Goal: Task Accomplishment & Management: Use online tool/utility

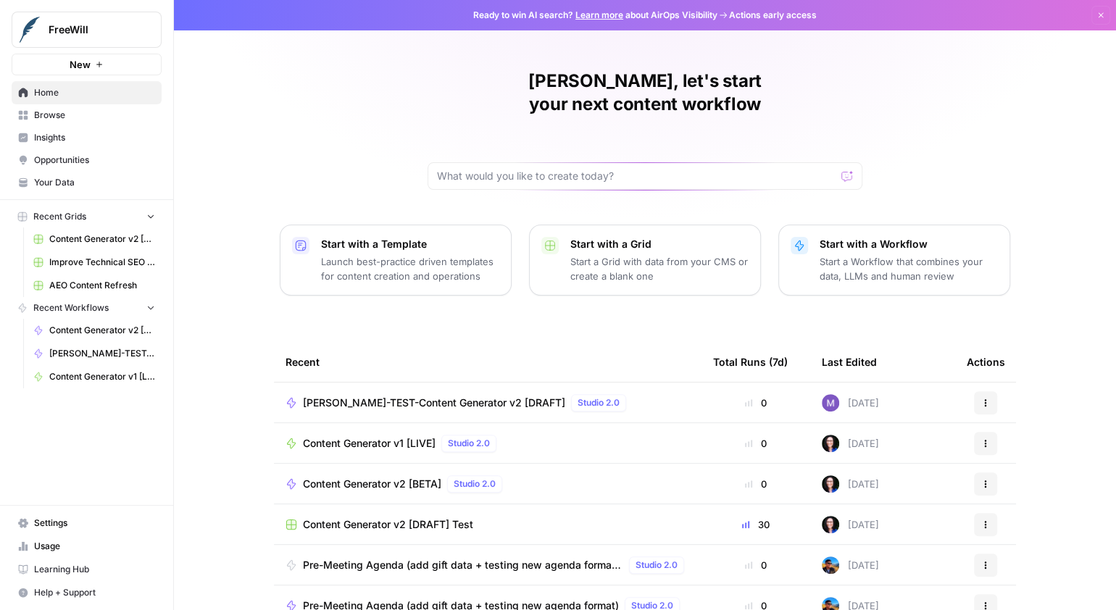
click at [418, 396] on span "[PERSON_NAME]-TEST-Content Generator v2 [DRAFT]" at bounding box center [434, 403] width 262 height 14
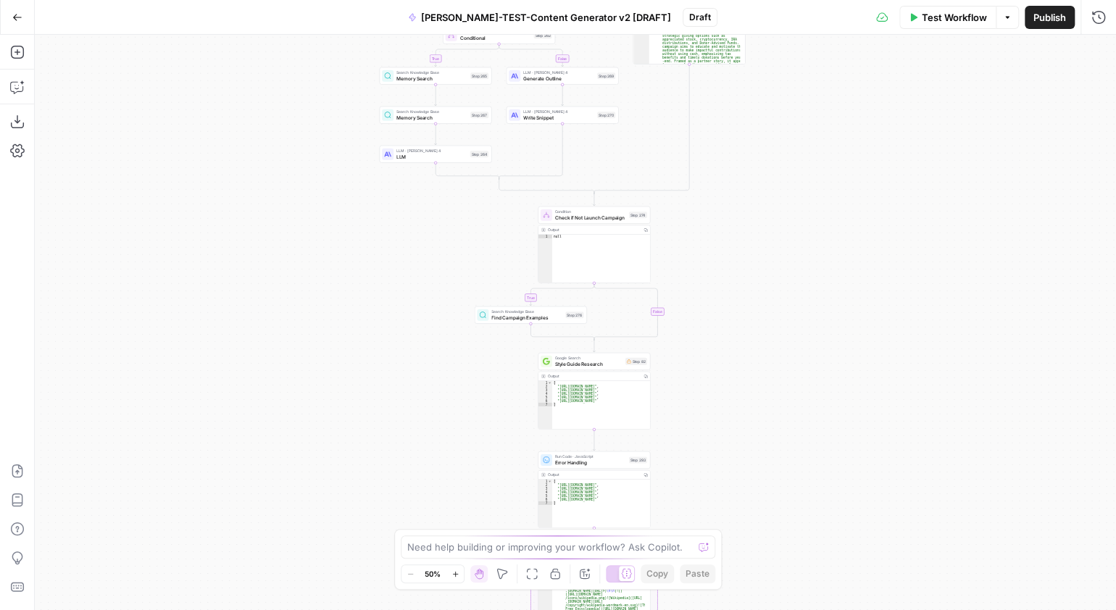
drag, startPoint x: 755, startPoint y: 148, endPoint x: 748, endPoint y: 468, distance: 320.5
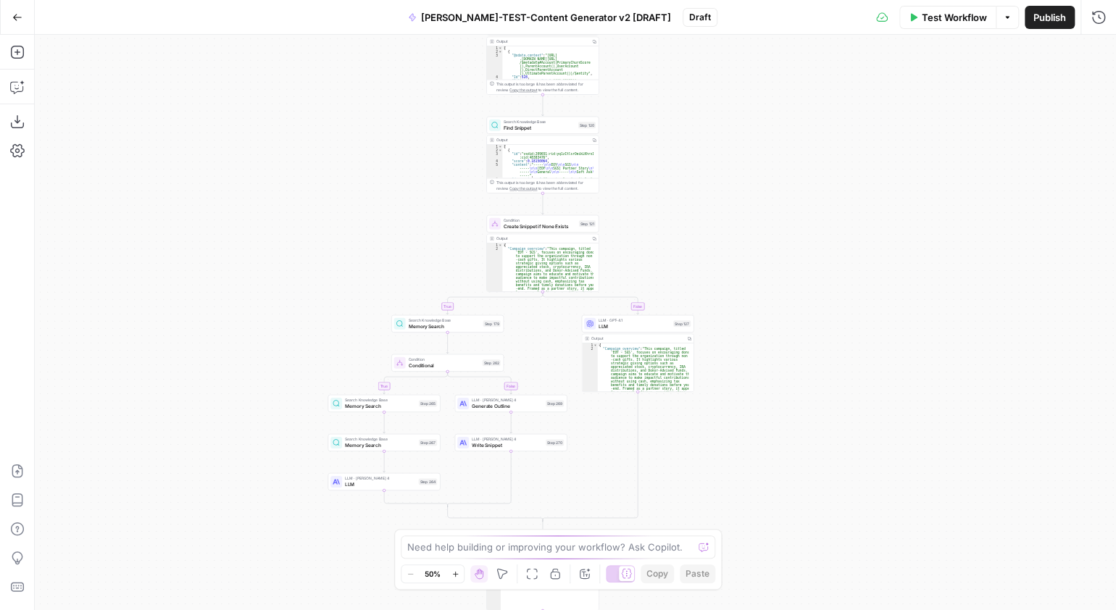
drag, startPoint x: 783, startPoint y: 332, endPoint x: 766, endPoint y: 435, distance: 104.3
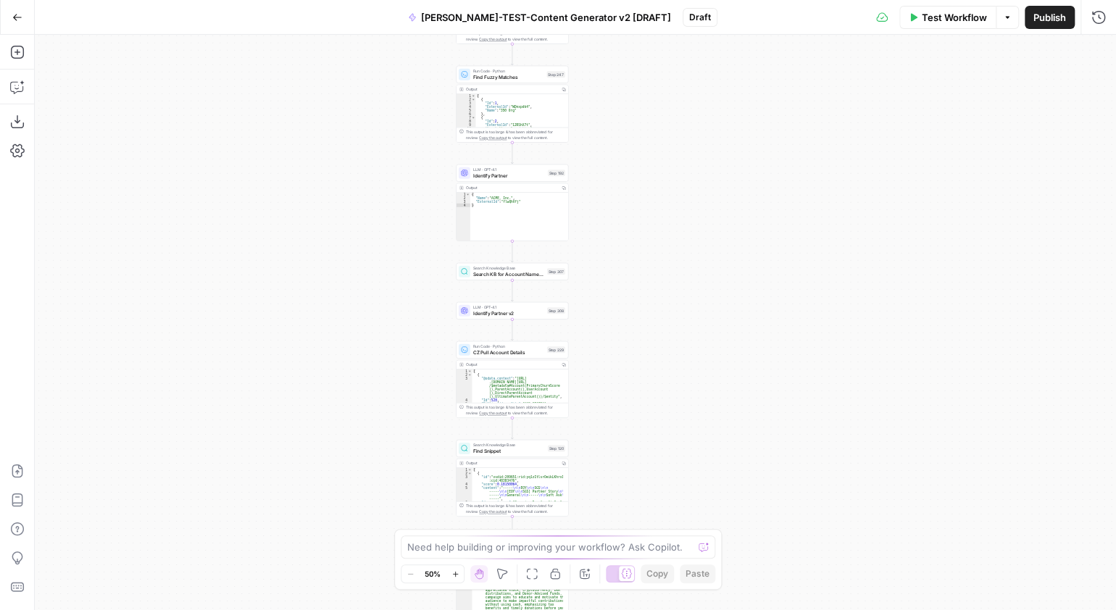
drag, startPoint x: 732, startPoint y: 110, endPoint x: 707, endPoint y: 417, distance: 307.7
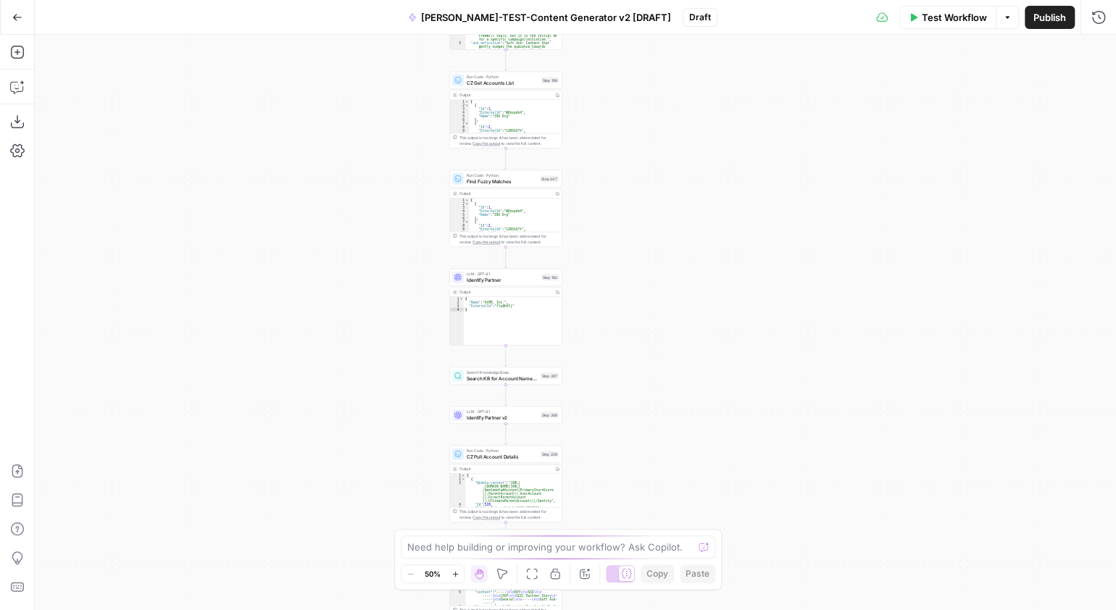
drag, startPoint x: 697, startPoint y: 213, endPoint x: 694, endPoint y: 379, distance: 166.0
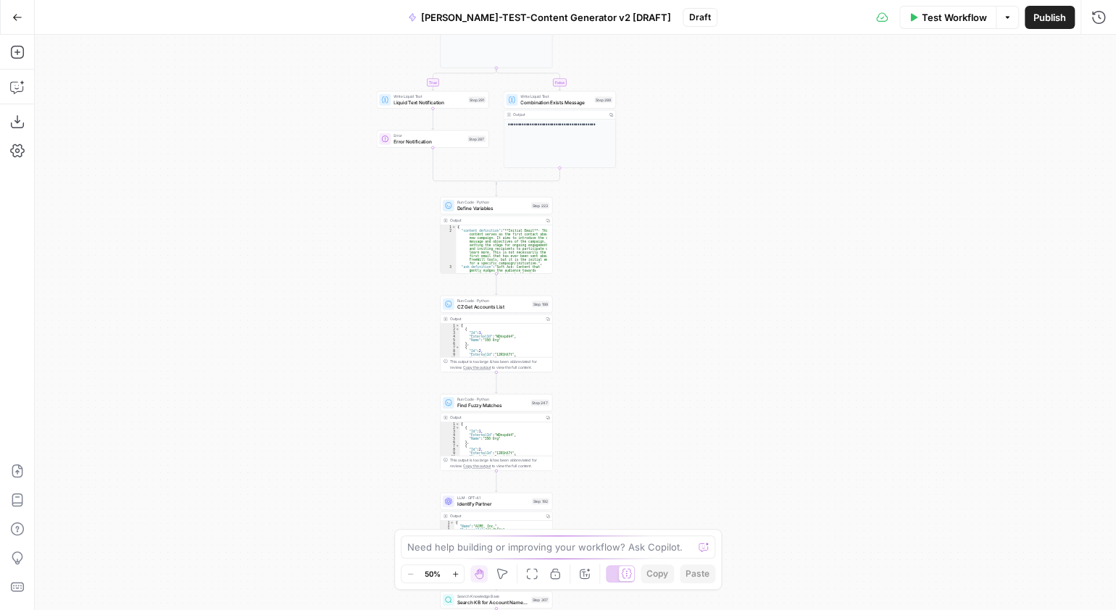
drag, startPoint x: 681, startPoint y: 157, endPoint x: 664, endPoint y: 347, distance: 191.4
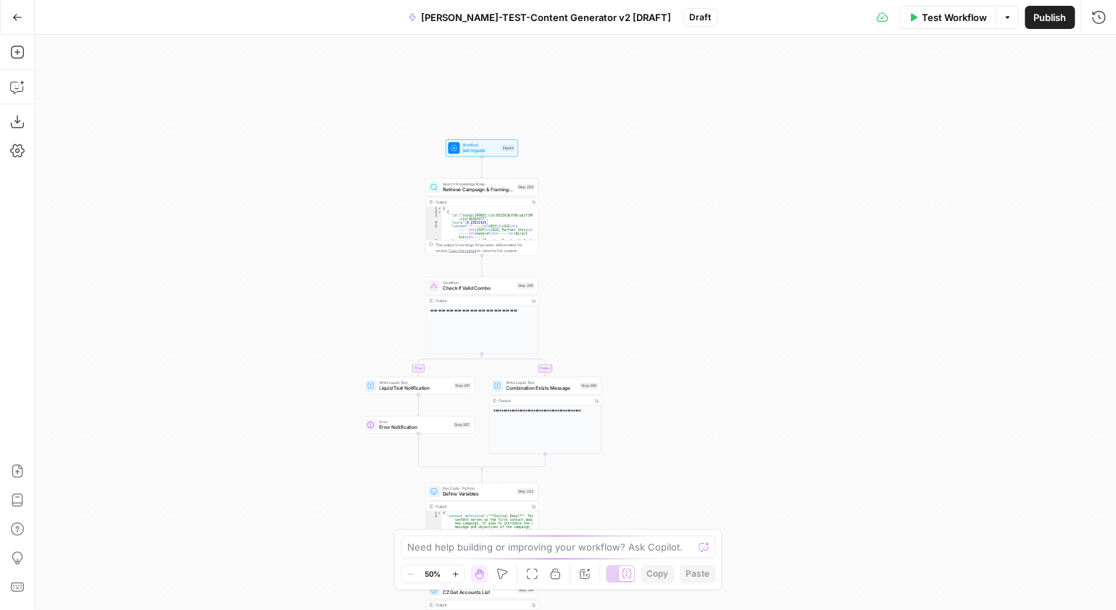
drag, startPoint x: 676, startPoint y: 180, endPoint x: 694, endPoint y: 402, distance: 222.5
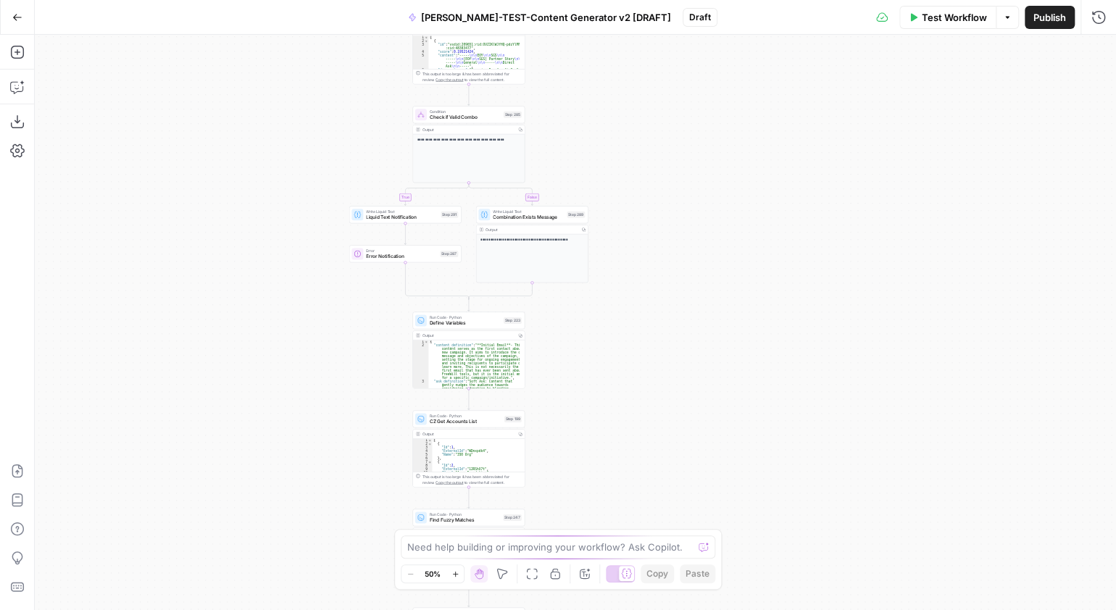
drag, startPoint x: 663, startPoint y: 462, endPoint x: 678, endPoint y: 228, distance: 233.9
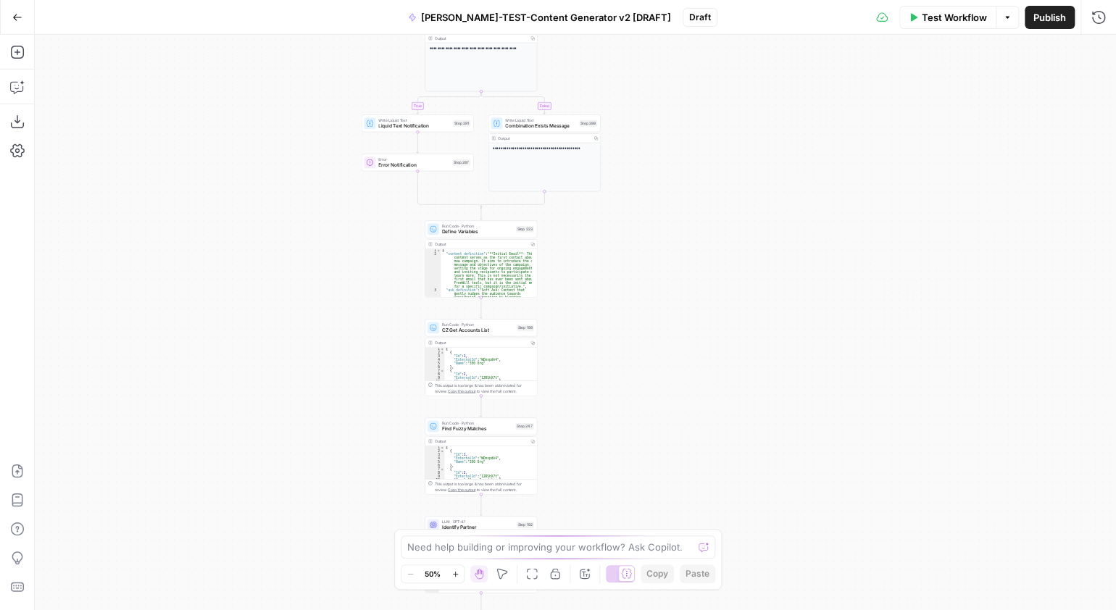
drag, startPoint x: 689, startPoint y: 354, endPoint x: 698, endPoint y: 43, distance: 311.8
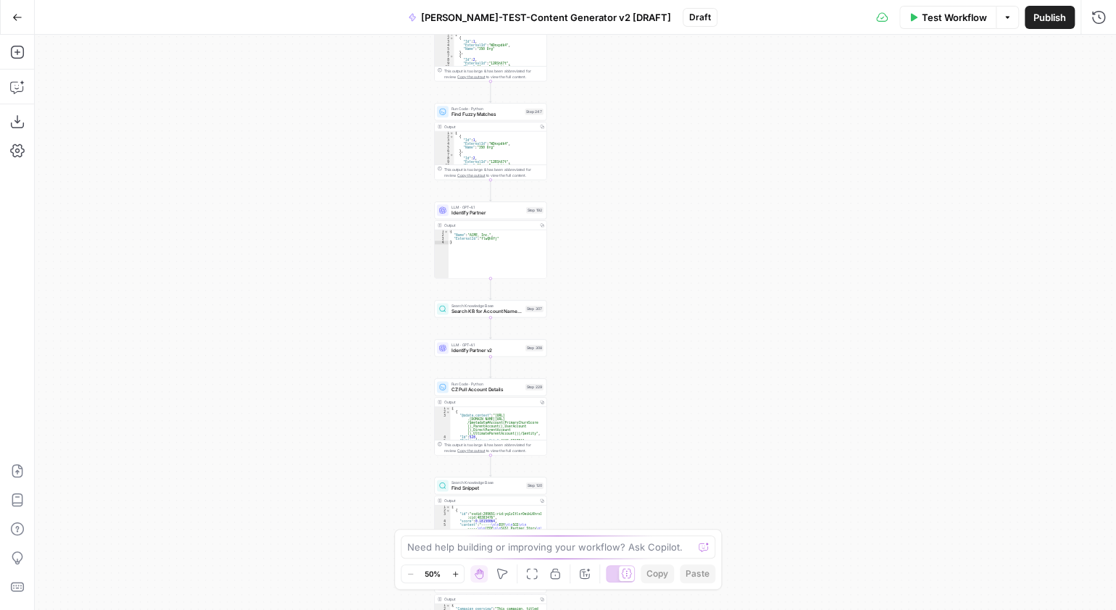
drag, startPoint x: 749, startPoint y: 389, endPoint x: 719, endPoint y: 213, distance: 178.0
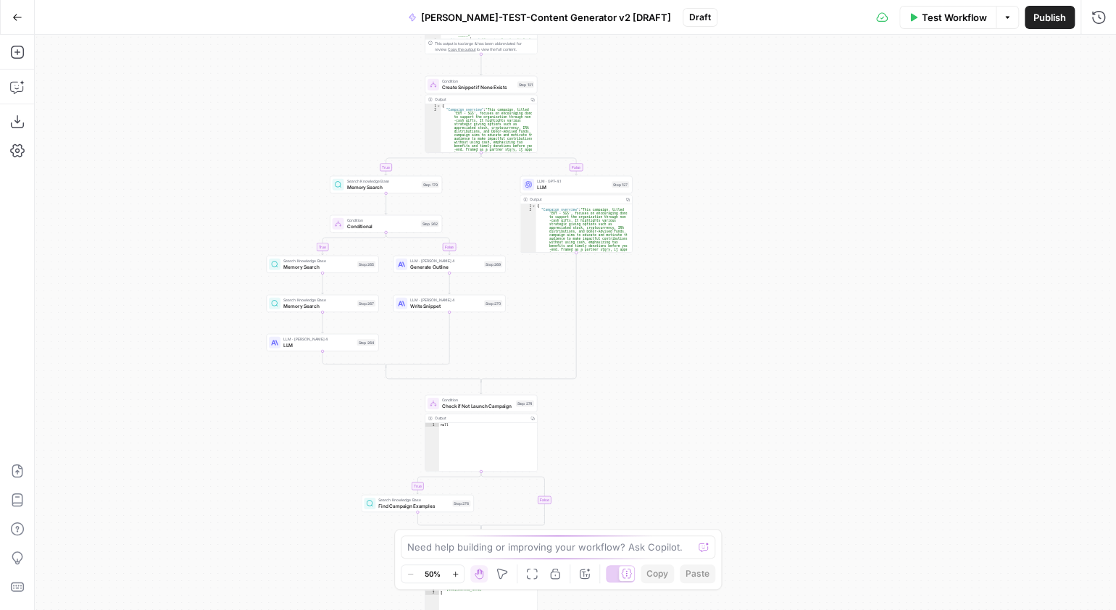
drag, startPoint x: 726, startPoint y: 171, endPoint x: 727, endPoint y: 339, distance: 168.2
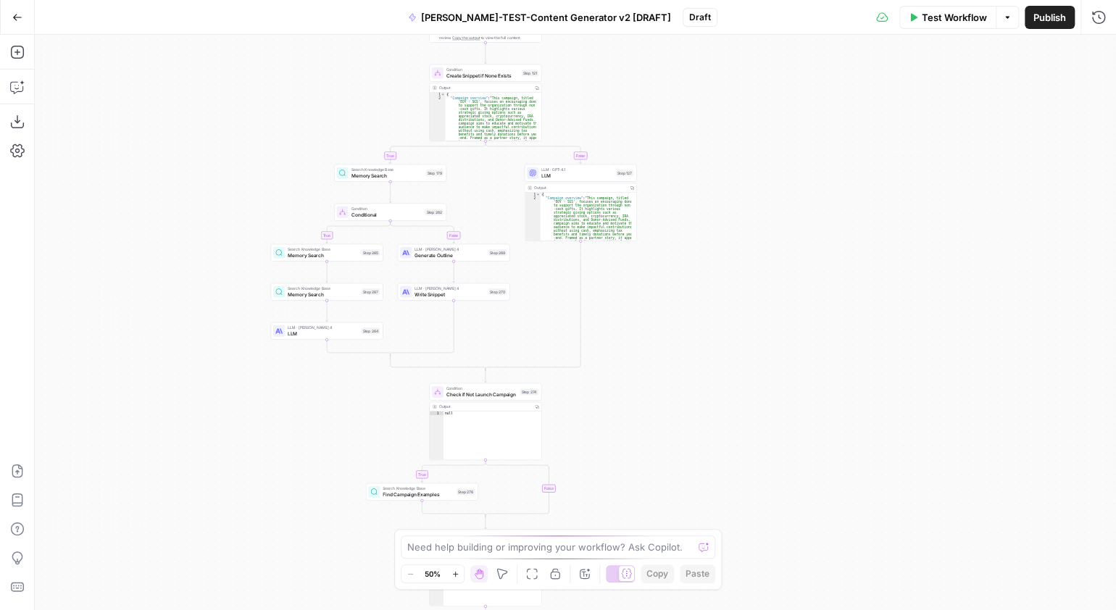
drag, startPoint x: 739, startPoint y: 437, endPoint x: 737, endPoint y: 197, distance: 239.9
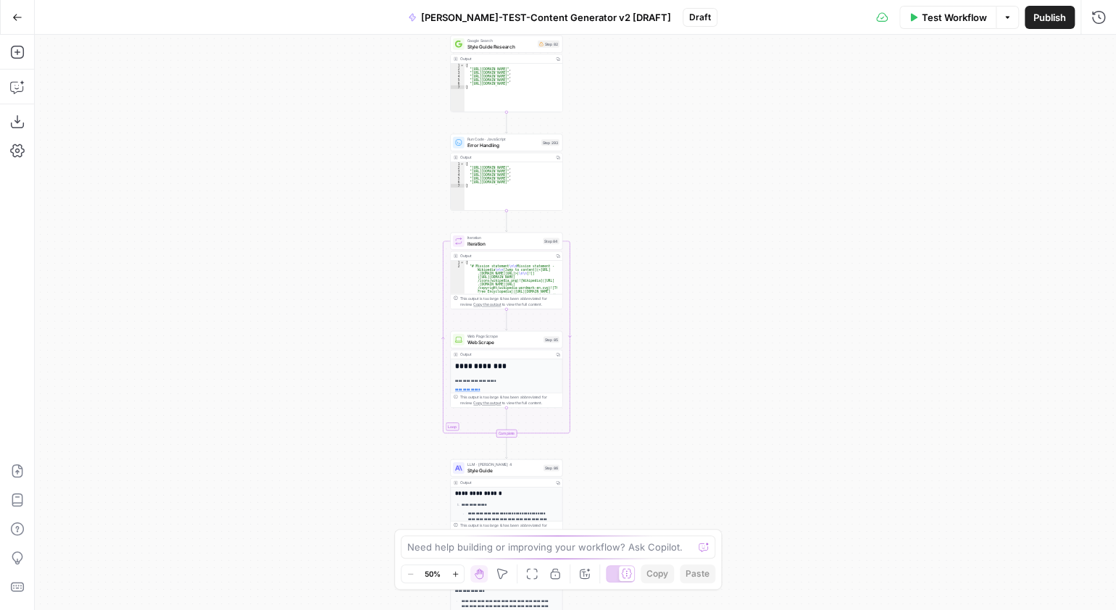
drag, startPoint x: 729, startPoint y: 404, endPoint x: 755, endPoint y: 151, distance: 254.2
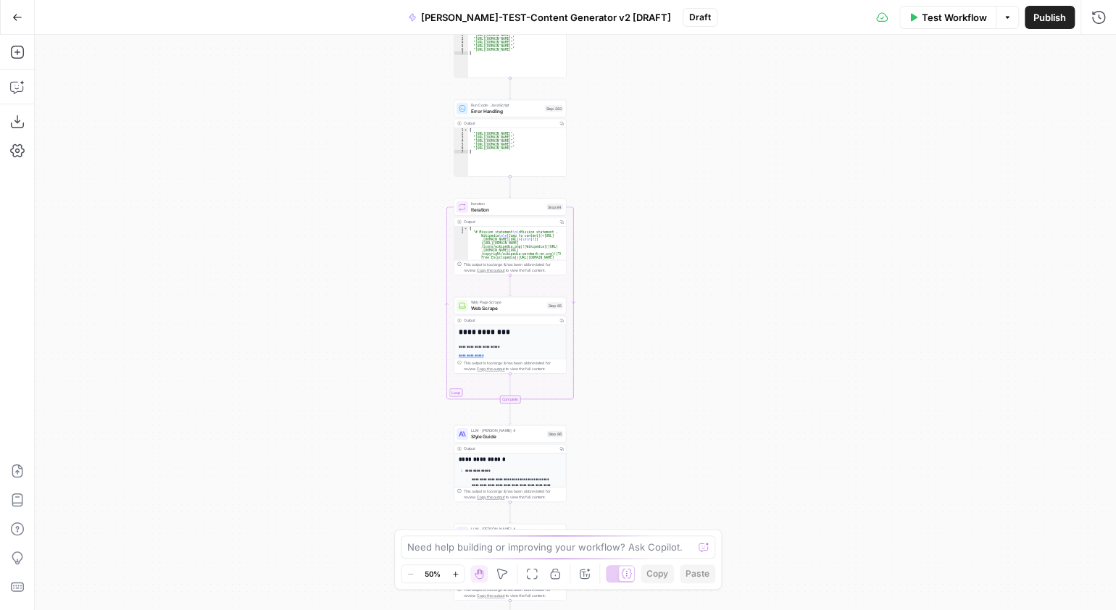
drag, startPoint x: 744, startPoint y: 443, endPoint x: 734, endPoint y: 171, distance: 272.0
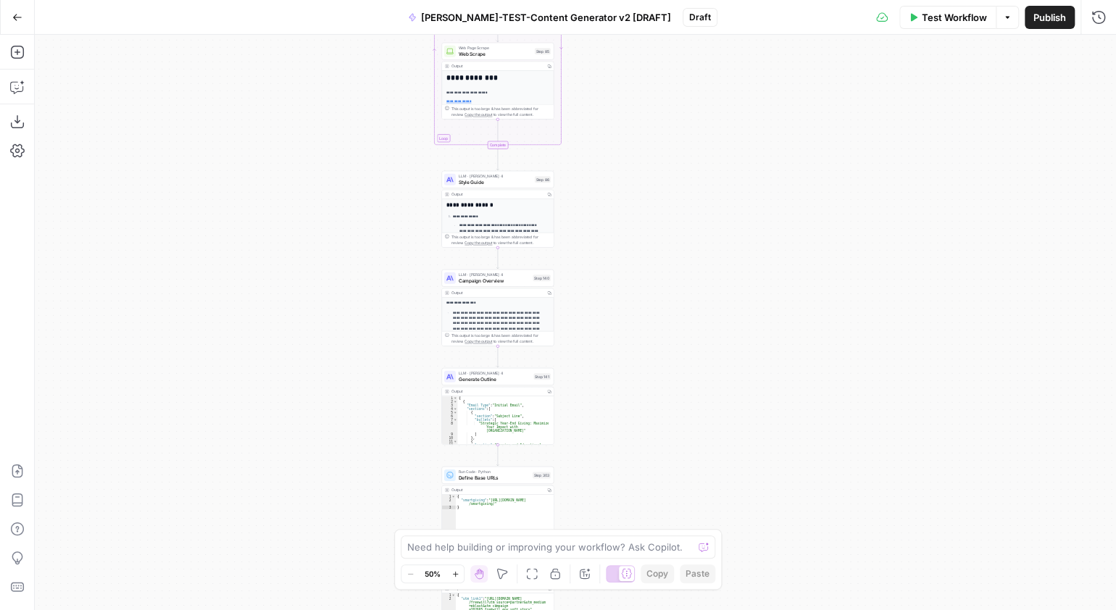
drag, startPoint x: 707, startPoint y: 425, endPoint x: 722, endPoint y: 197, distance: 228.1
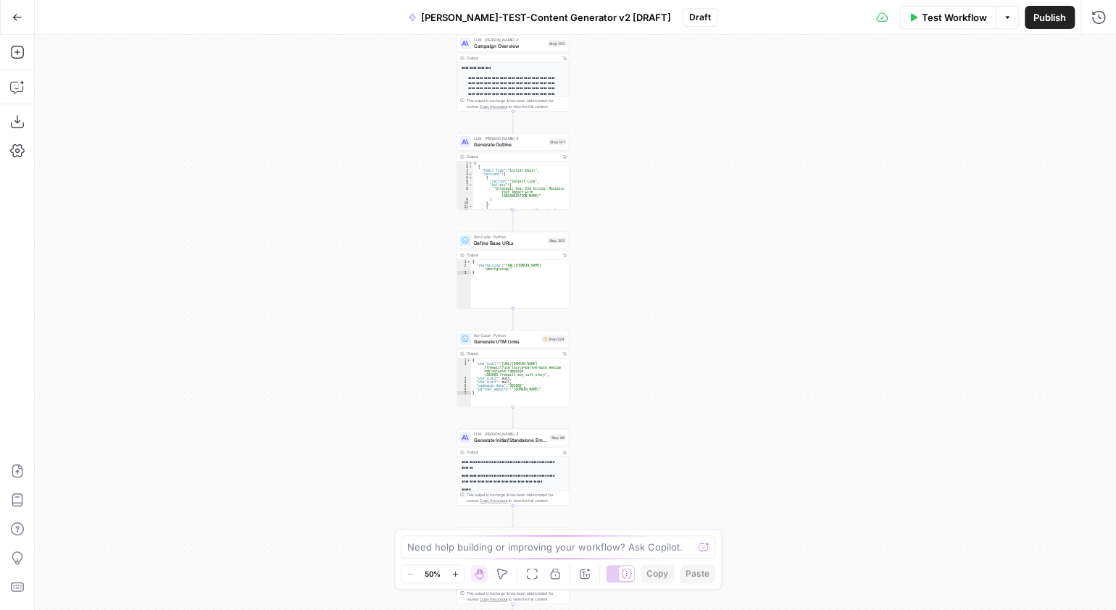
drag, startPoint x: 717, startPoint y: 431, endPoint x: 701, endPoint y: 197, distance: 234.7
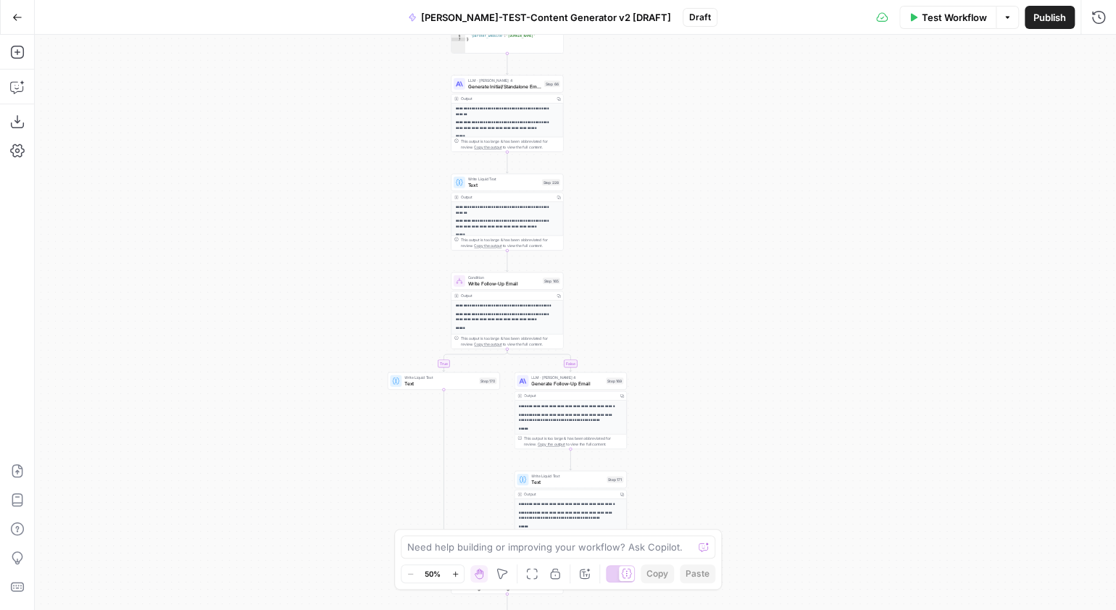
drag, startPoint x: 713, startPoint y: 405, endPoint x: 721, endPoint y: 191, distance: 214.0
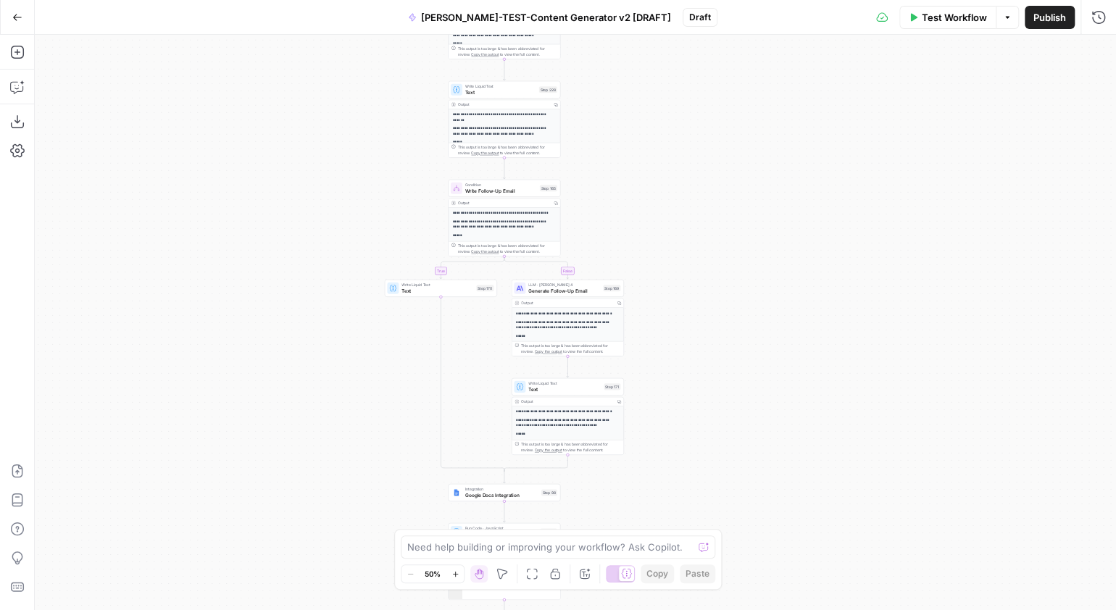
drag, startPoint x: 718, startPoint y: 411, endPoint x: 731, endPoint y: 246, distance: 165.8
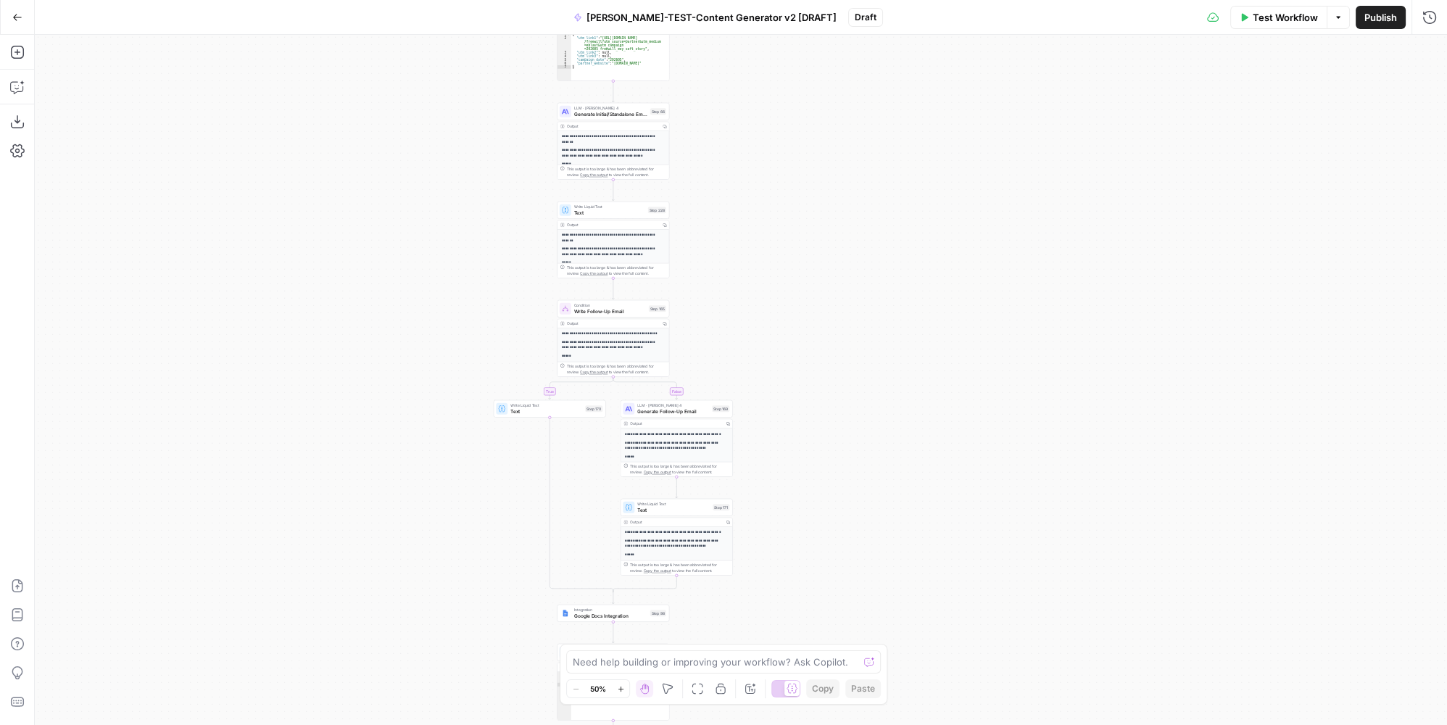
drag, startPoint x: 724, startPoint y: 86, endPoint x: 826, endPoint y: 452, distance: 380.1
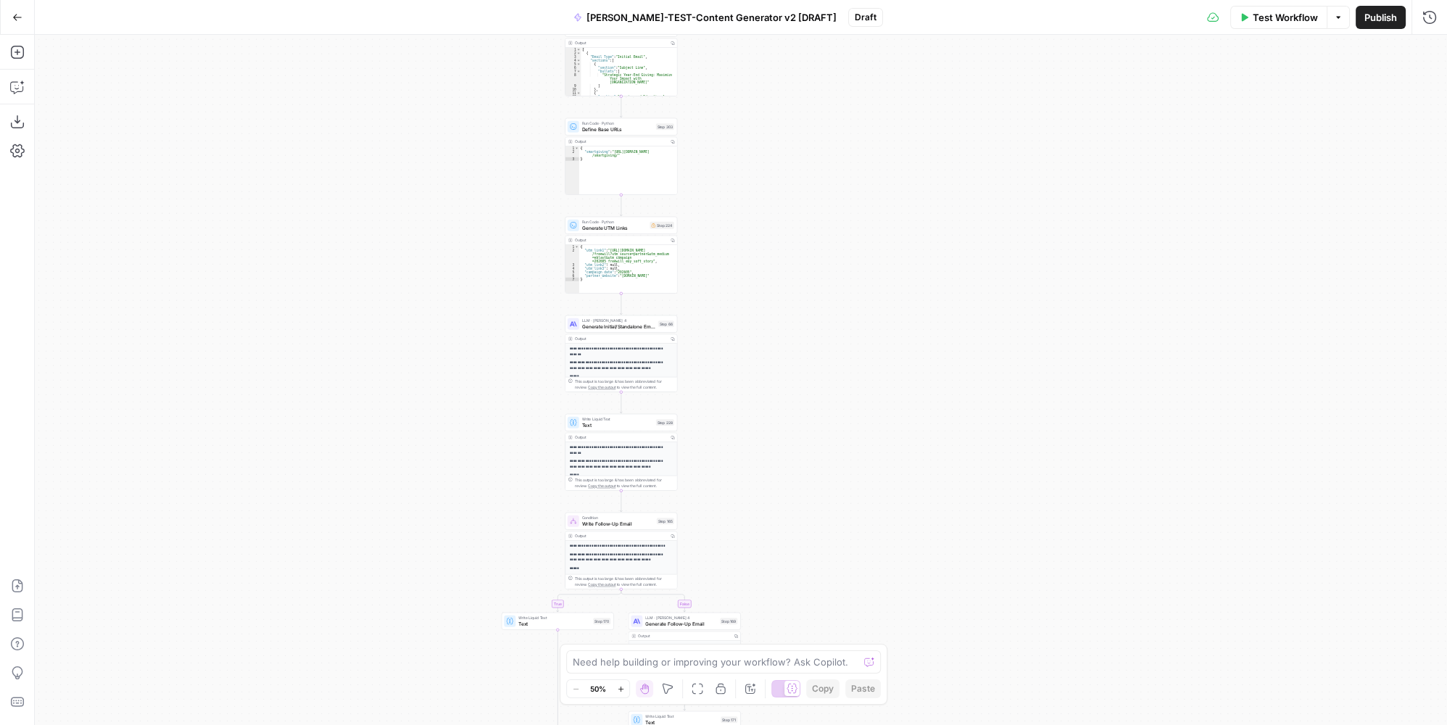
drag, startPoint x: 818, startPoint y: 285, endPoint x: 829, endPoint y: 509, distance: 224.2
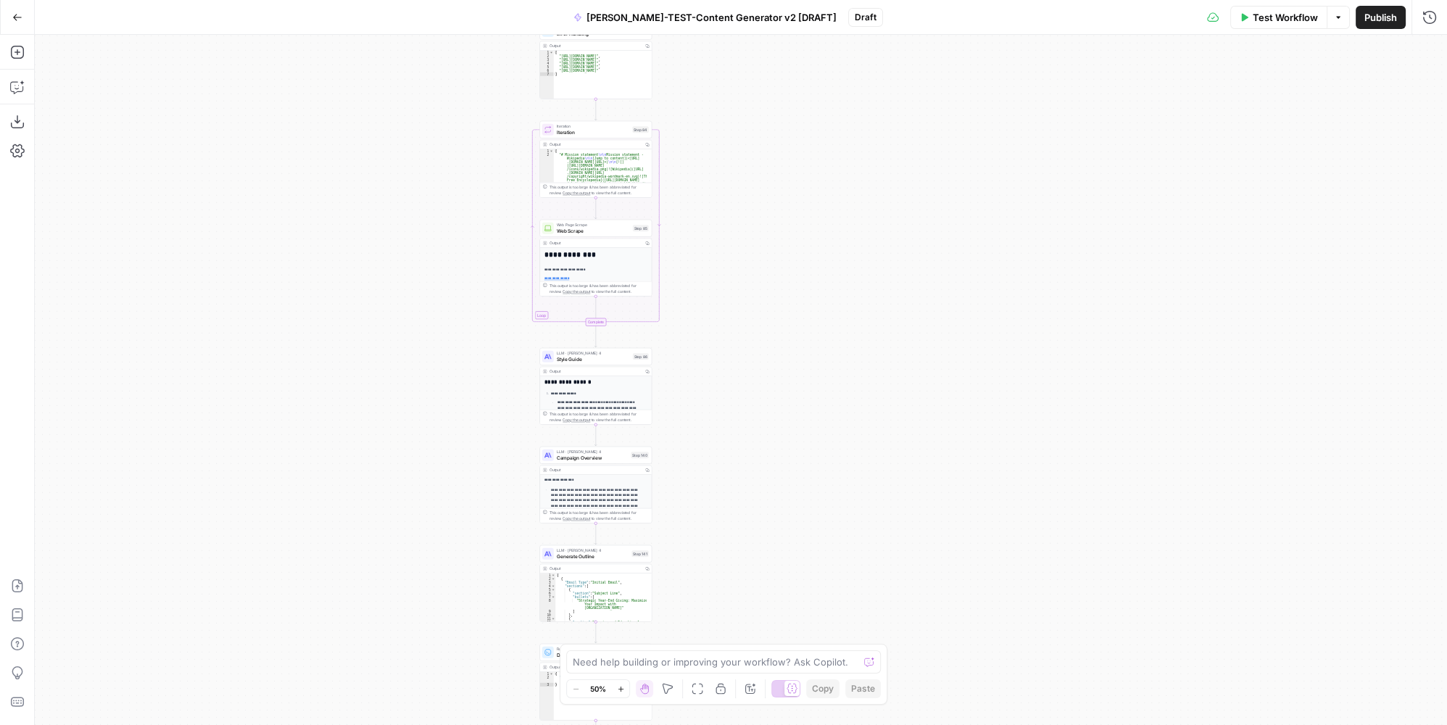
drag, startPoint x: 815, startPoint y: 440, endPoint x: 829, endPoint y: 346, distance: 95.3
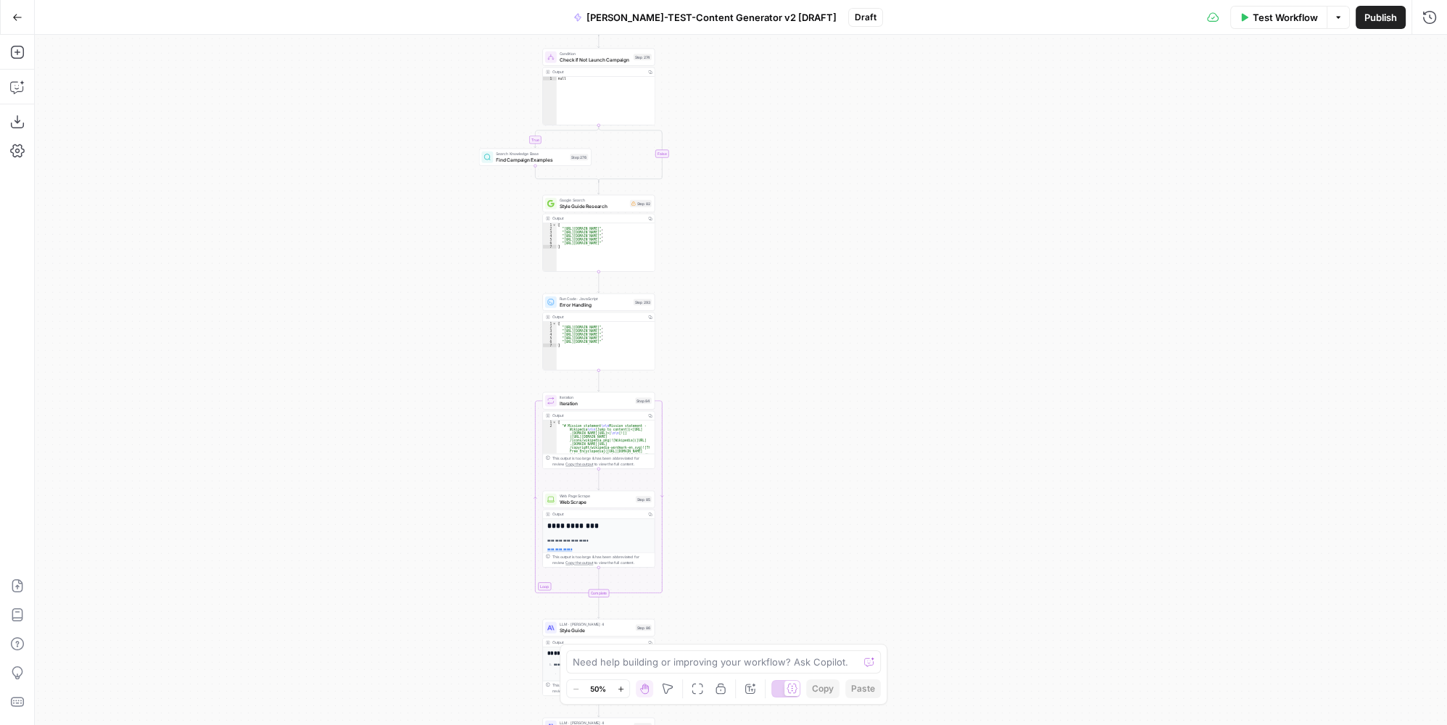
drag, startPoint x: 810, startPoint y: 127, endPoint x: 811, endPoint y: 372, distance: 245.0
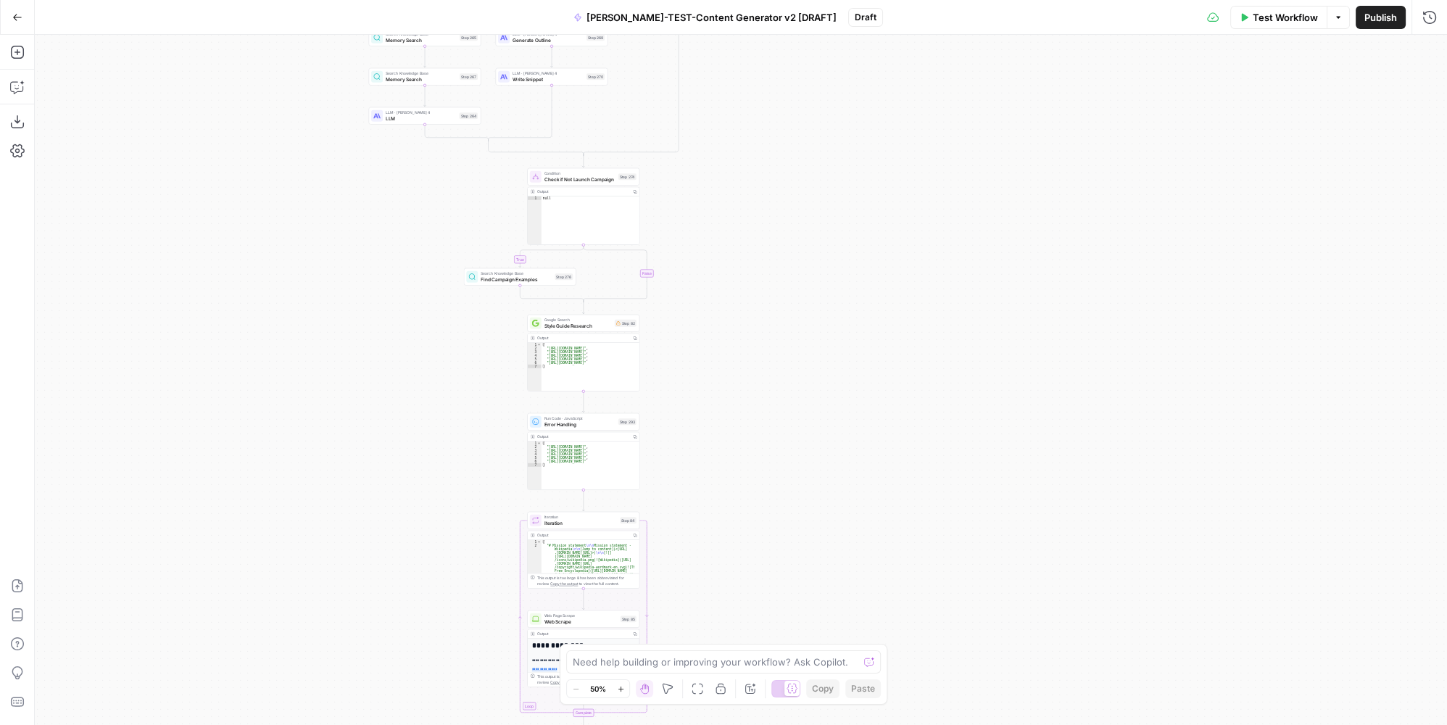
drag, startPoint x: 767, startPoint y: 254, endPoint x: 763, endPoint y: 315, distance: 61.0
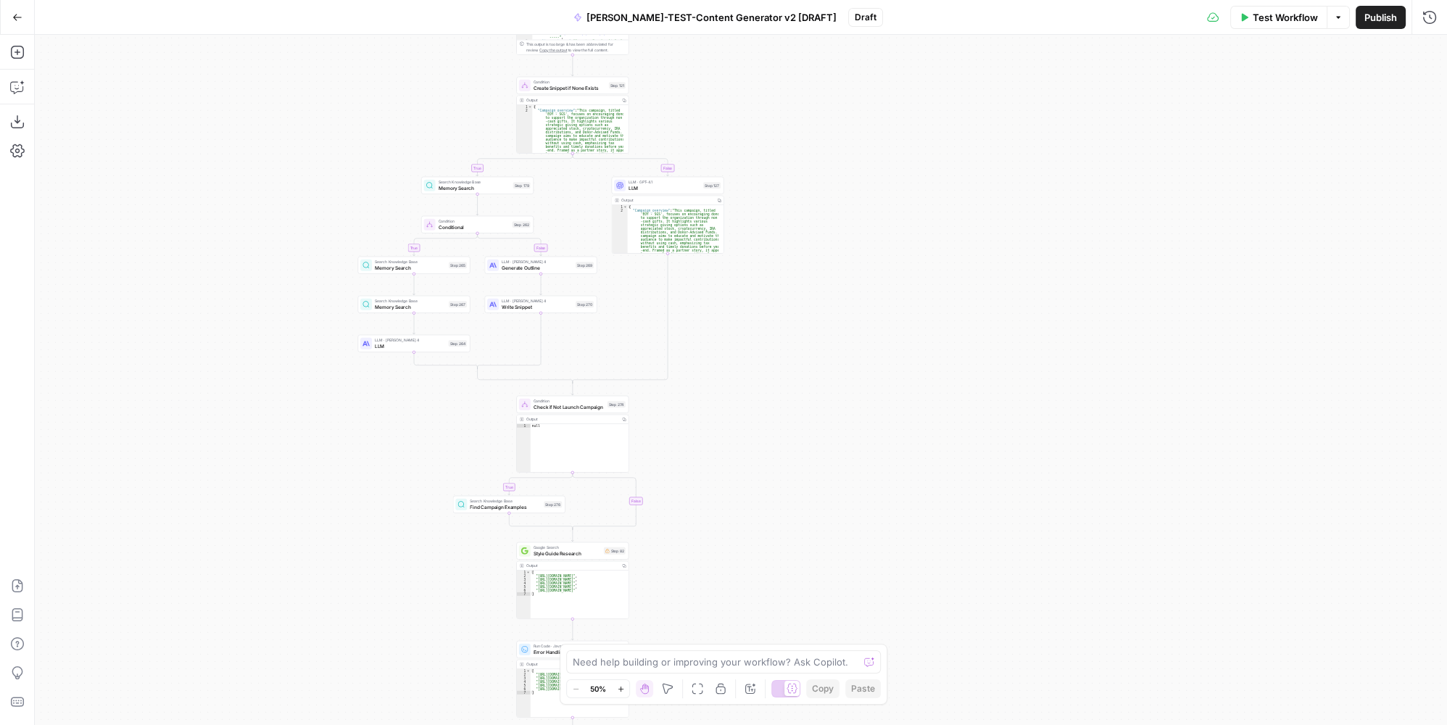
drag, startPoint x: 770, startPoint y: 120, endPoint x: 785, endPoint y: 341, distance: 220.9
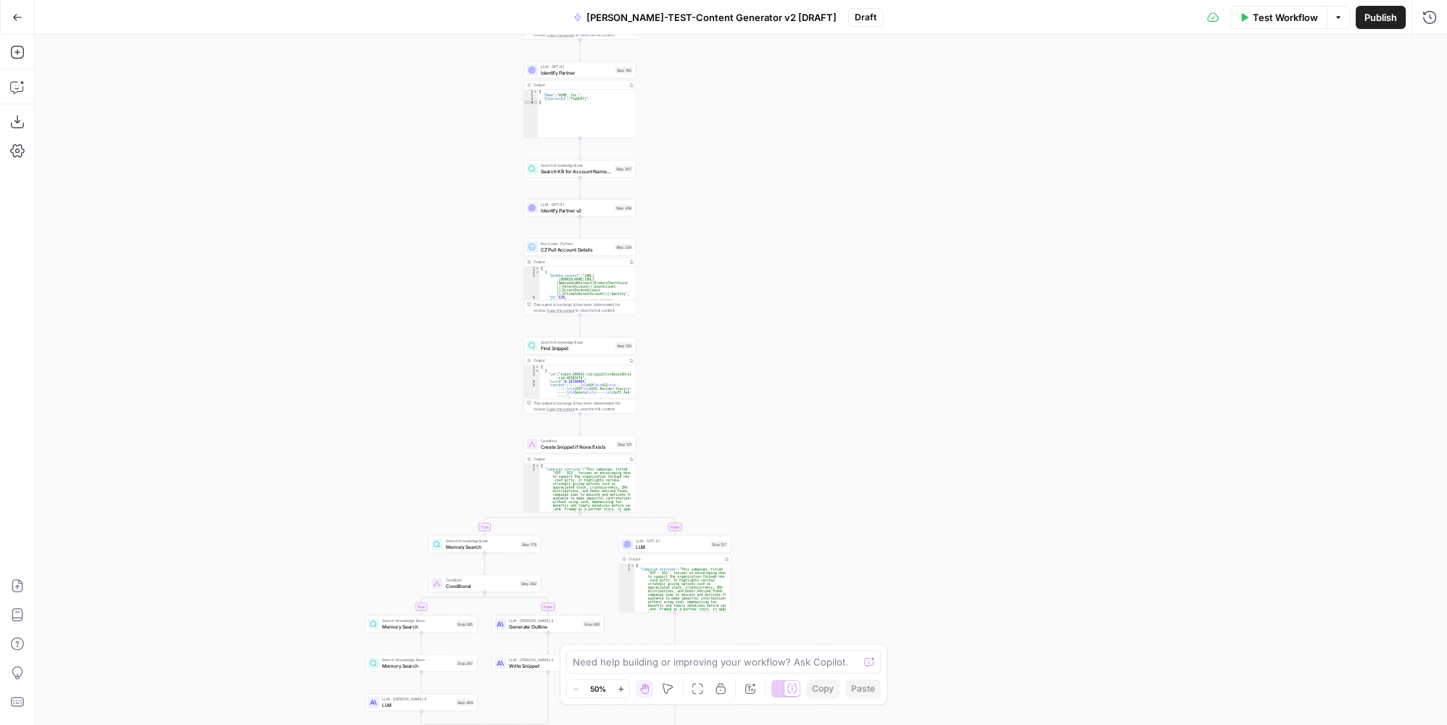
drag, startPoint x: 799, startPoint y: 265, endPoint x: 800, endPoint y: 423, distance: 158.7
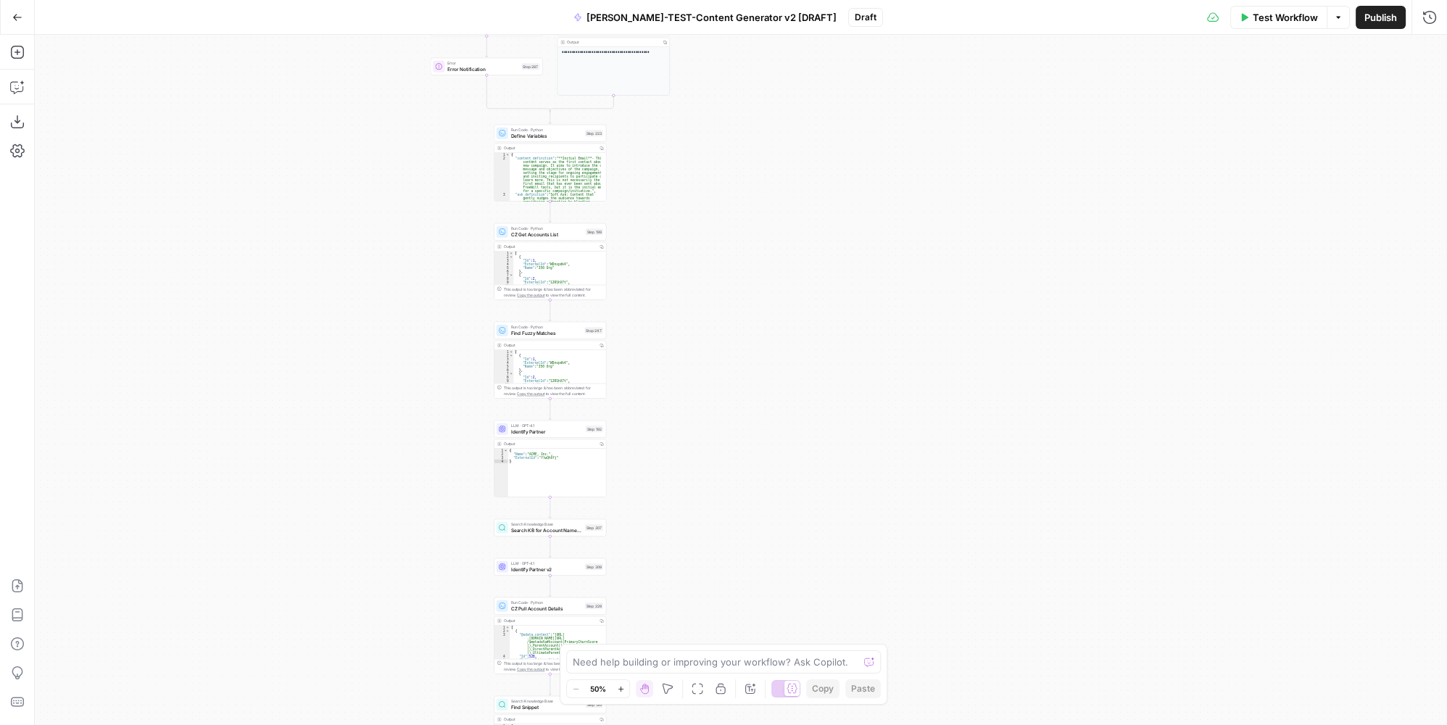
drag, startPoint x: 796, startPoint y: 515, endPoint x: 815, endPoint y: 447, distance: 70.9
drag, startPoint x: 834, startPoint y: 183, endPoint x: 835, endPoint y: 419, distance: 235.6
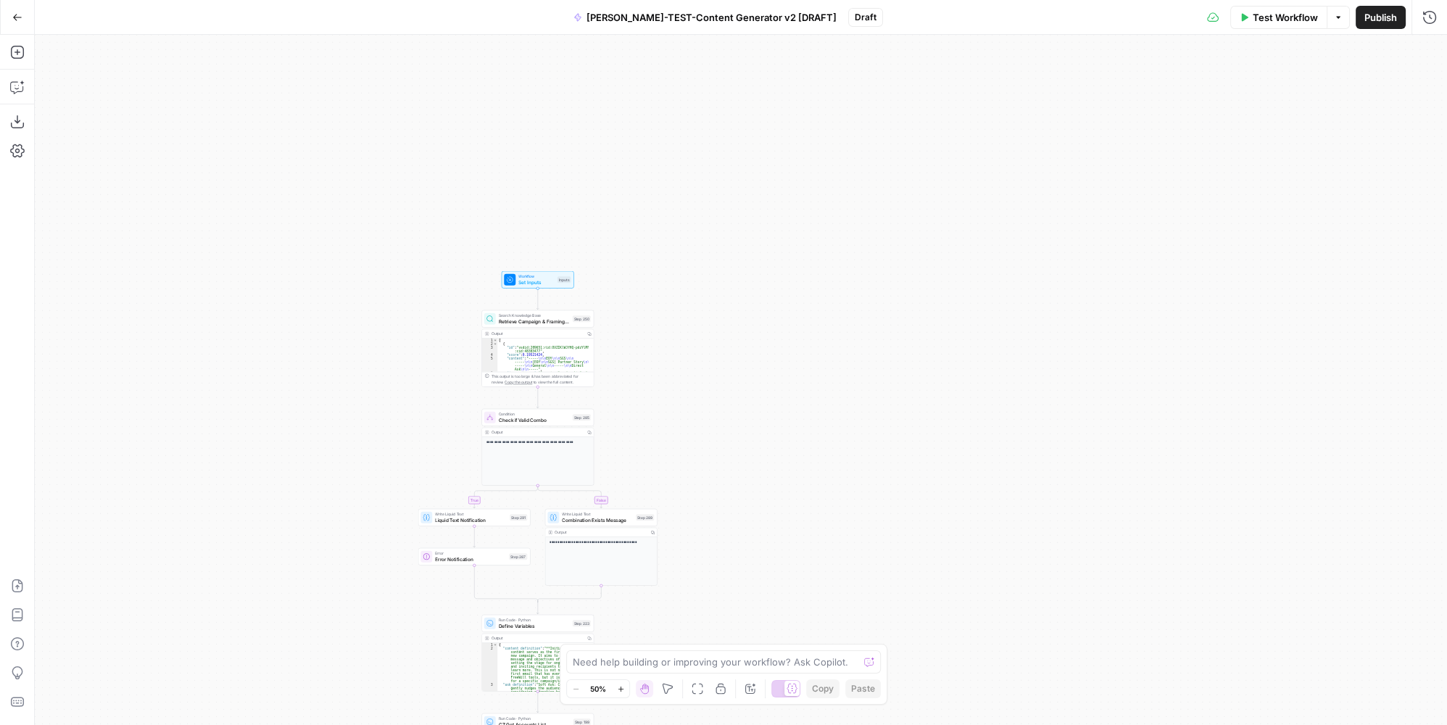
drag, startPoint x: 839, startPoint y: 404, endPoint x: 836, endPoint y: 473, distance: 69.0
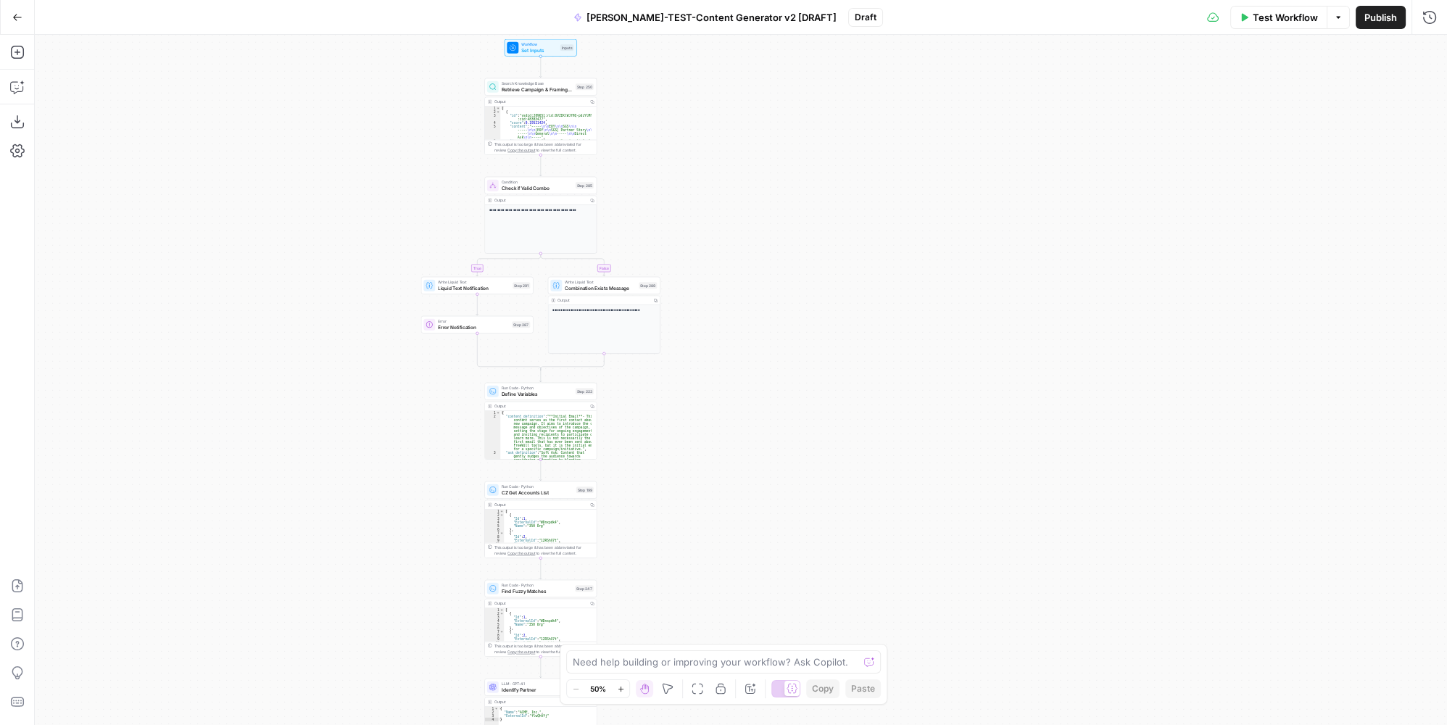
drag, startPoint x: 787, startPoint y: 517, endPoint x: 824, endPoint y: 520, distance: 37.1
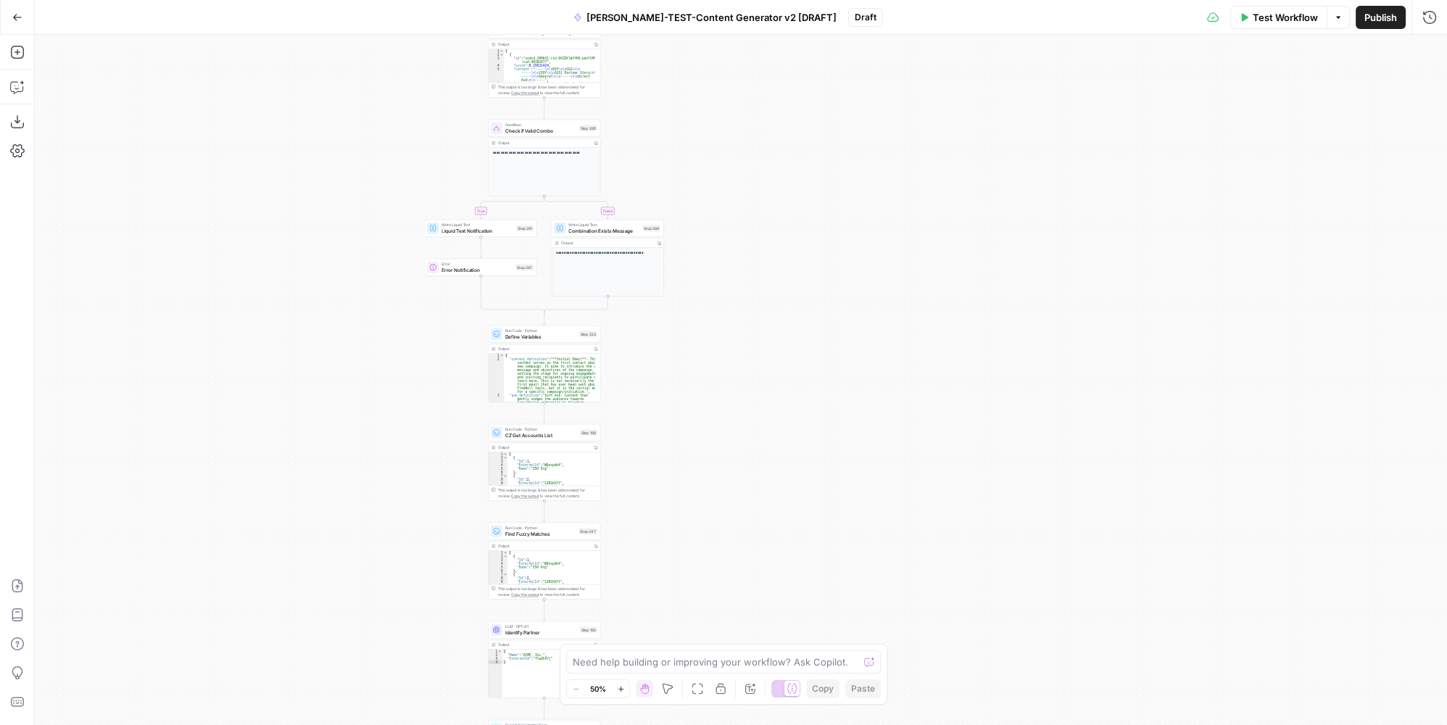
drag, startPoint x: 806, startPoint y: 175, endPoint x: 815, endPoint y: 288, distance: 112.7
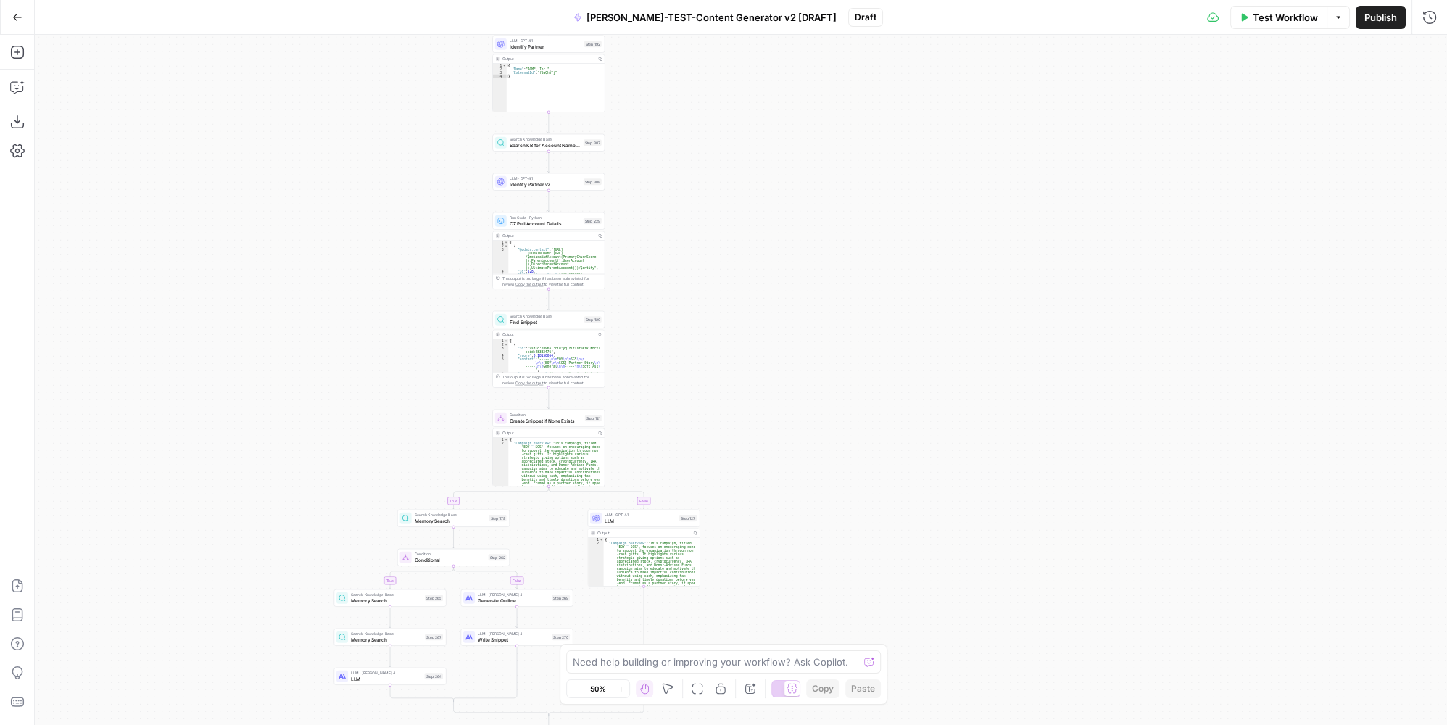
drag, startPoint x: 824, startPoint y: 530, endPoint x: 834, endPoint y: 464, distance: 66.7
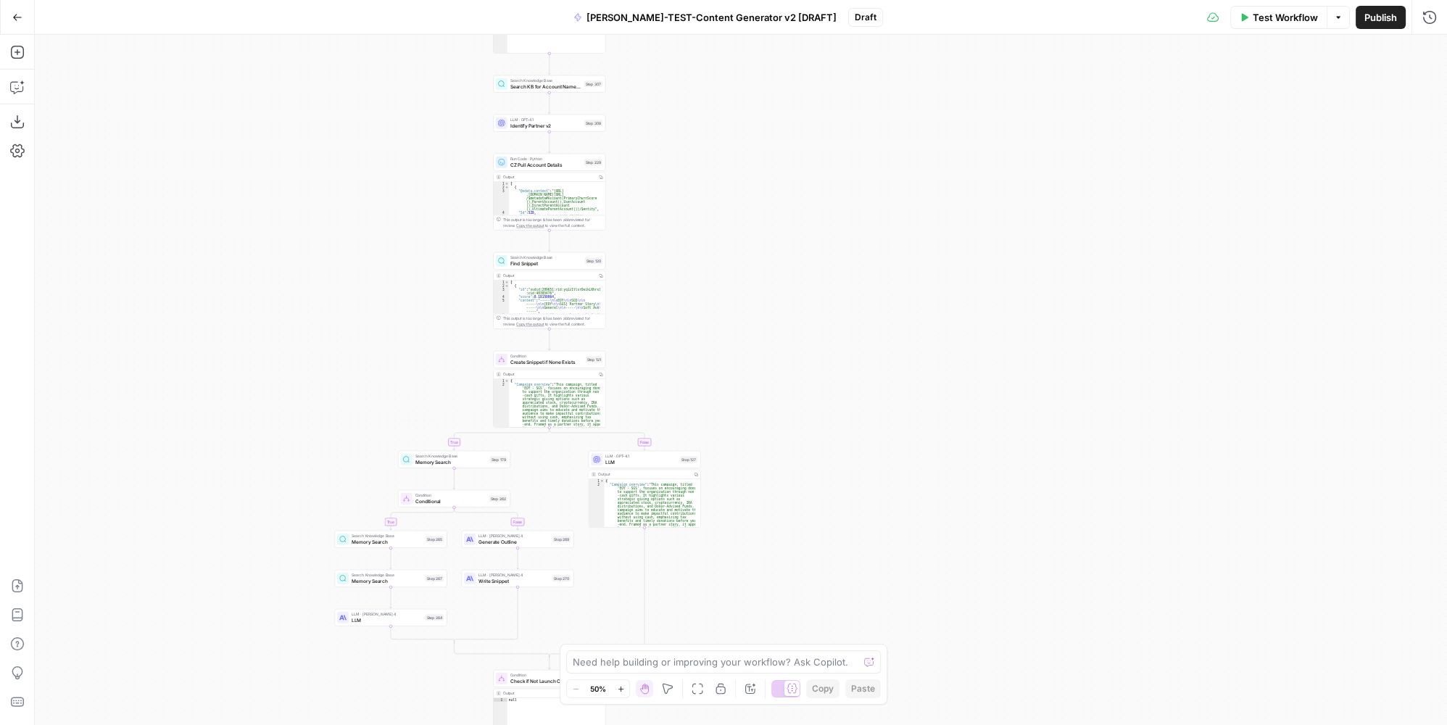
drag
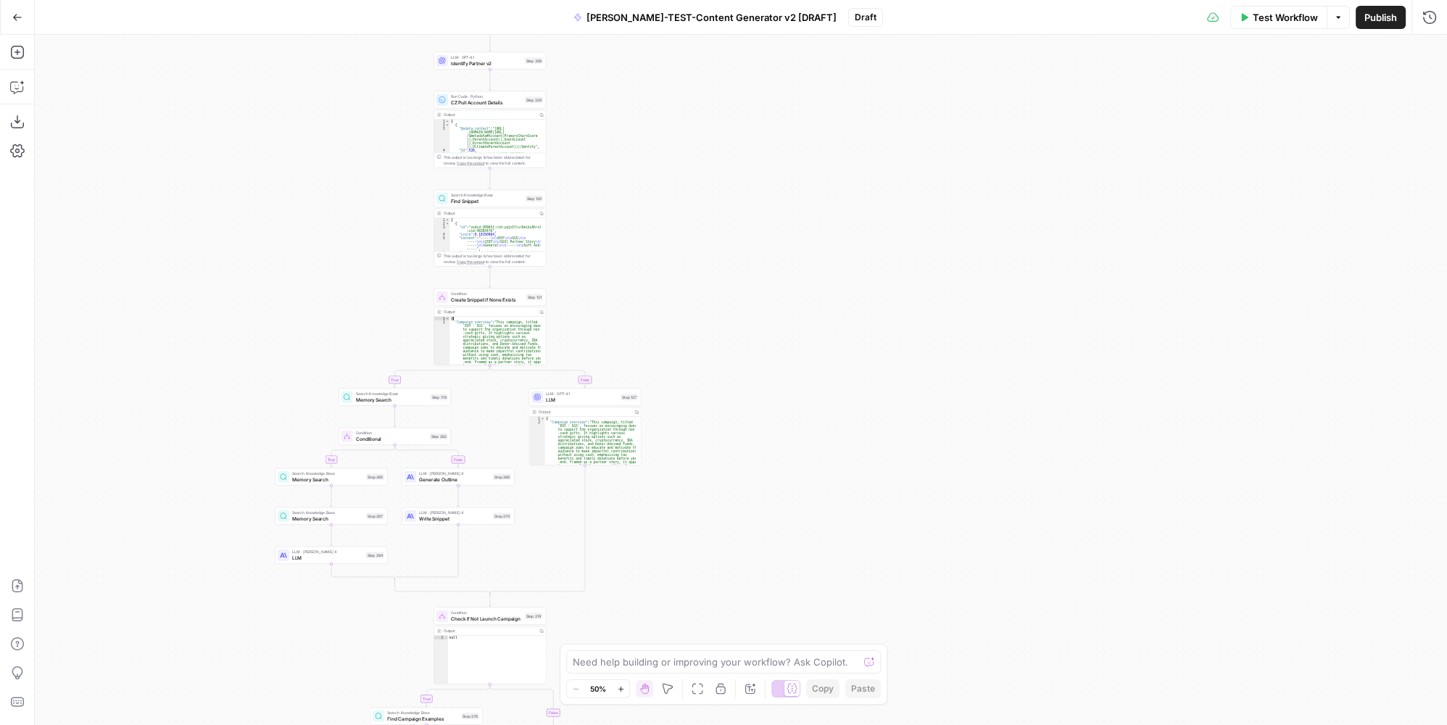
drag, startPoint x: 494, startPoint y: 317, endPoint x: 496, endPoint y: 344, distance: 26.2
click at [494, 317] on div "{ "Campaign_overview" : "This campaign, titled 'EOY - SGS', focuses on encourag…" at bounding box center [494, 372] width 91 height 110
click at [496, 344] on div "{ "Campaign_overview" : "This campaign, titled 'EOY - SGS', focuses on encourag…" at bounding box center [494, 372] width 91 height 110
type textarea "**********"
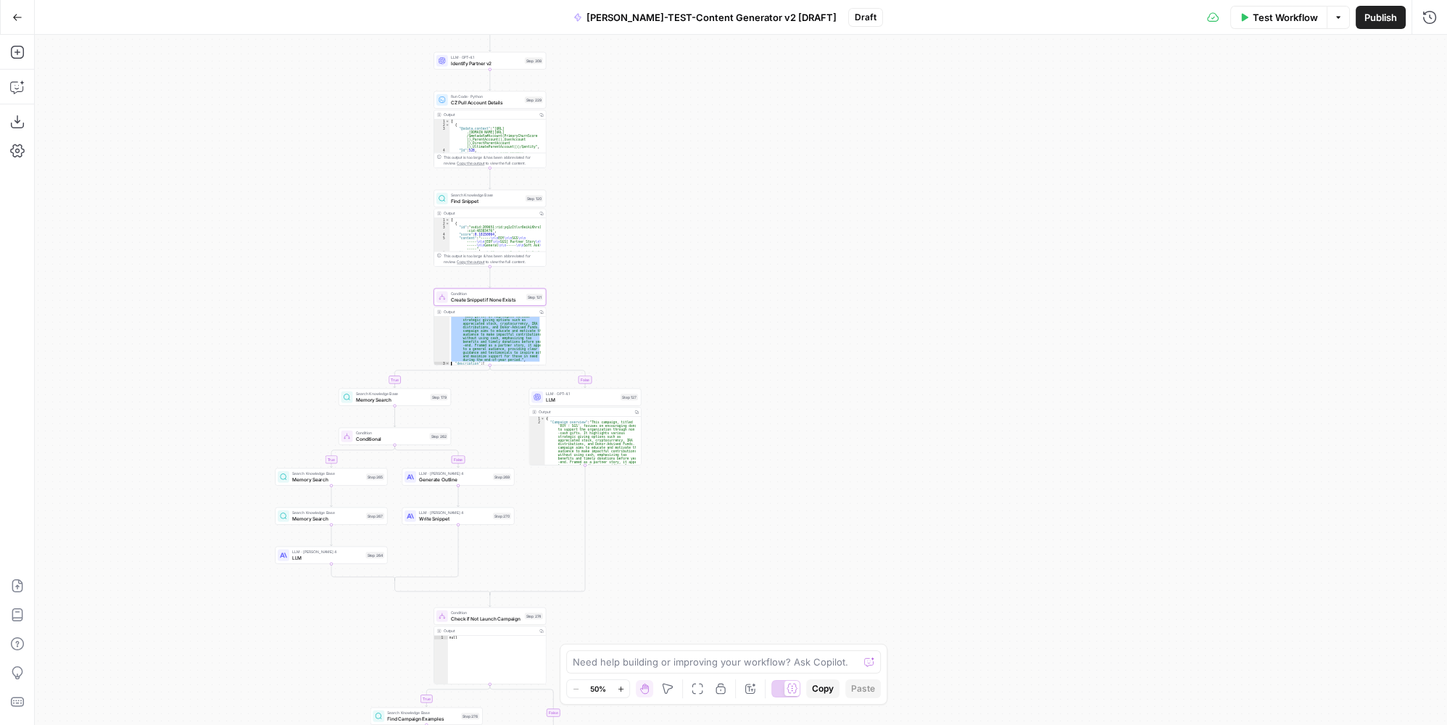
click at [496, 344] on div ""Campaign_overview" : "This campaign, titled 'EOY - SGS', focuses on encouragin…" at bounding box center [494, 388] width 91 height 168
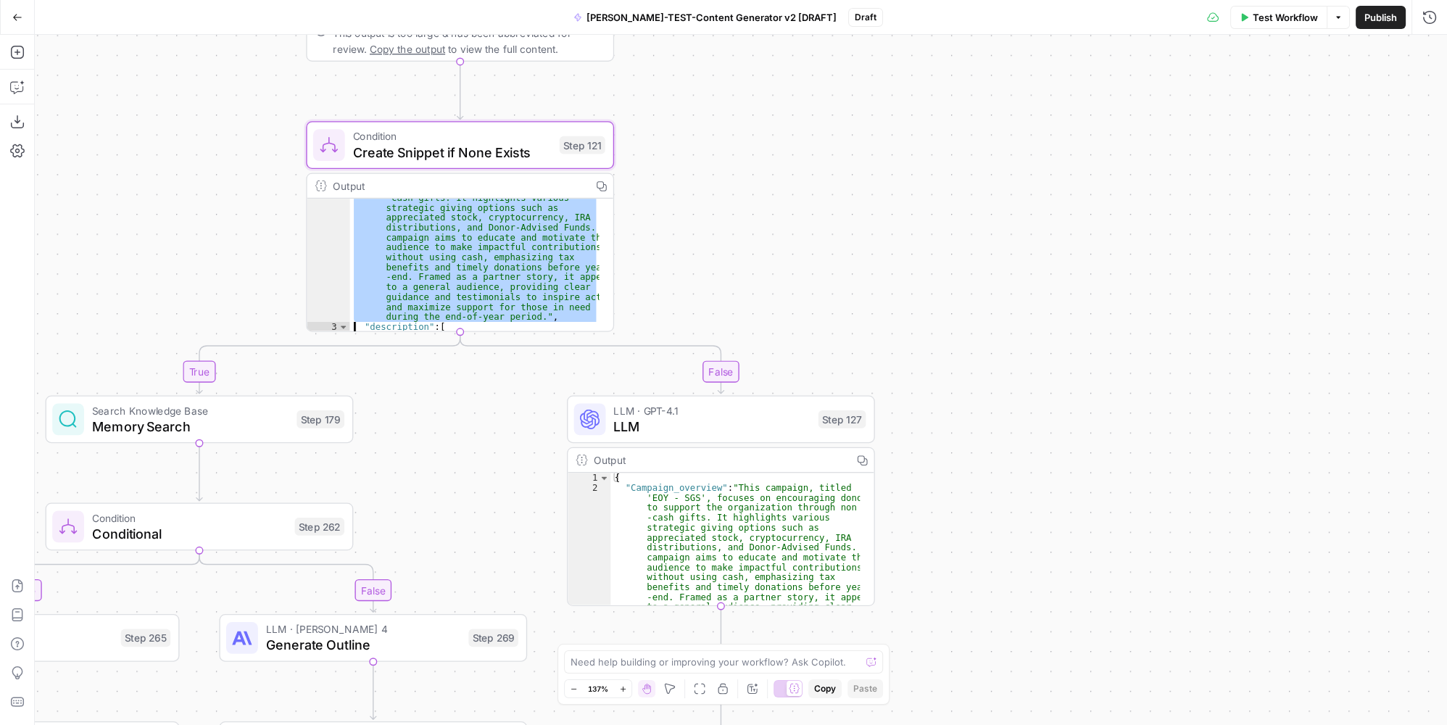
click at [697, 309] on div "**********" at bounding box center [741, 380] width 1412 height 690
click at [648, 254] on div "**********" at bounding box center [741, 380] width 1412 height 690
click at [719, 286] on div "**********" at bounding box center [741, 380] width 1412 height 690
click at [527, 264] on div ""Campaign_overview" : "This campaign, titled 'EOY - SGS', focuses on encouragin…" at bounding box center [473, 265] width 249 height 132
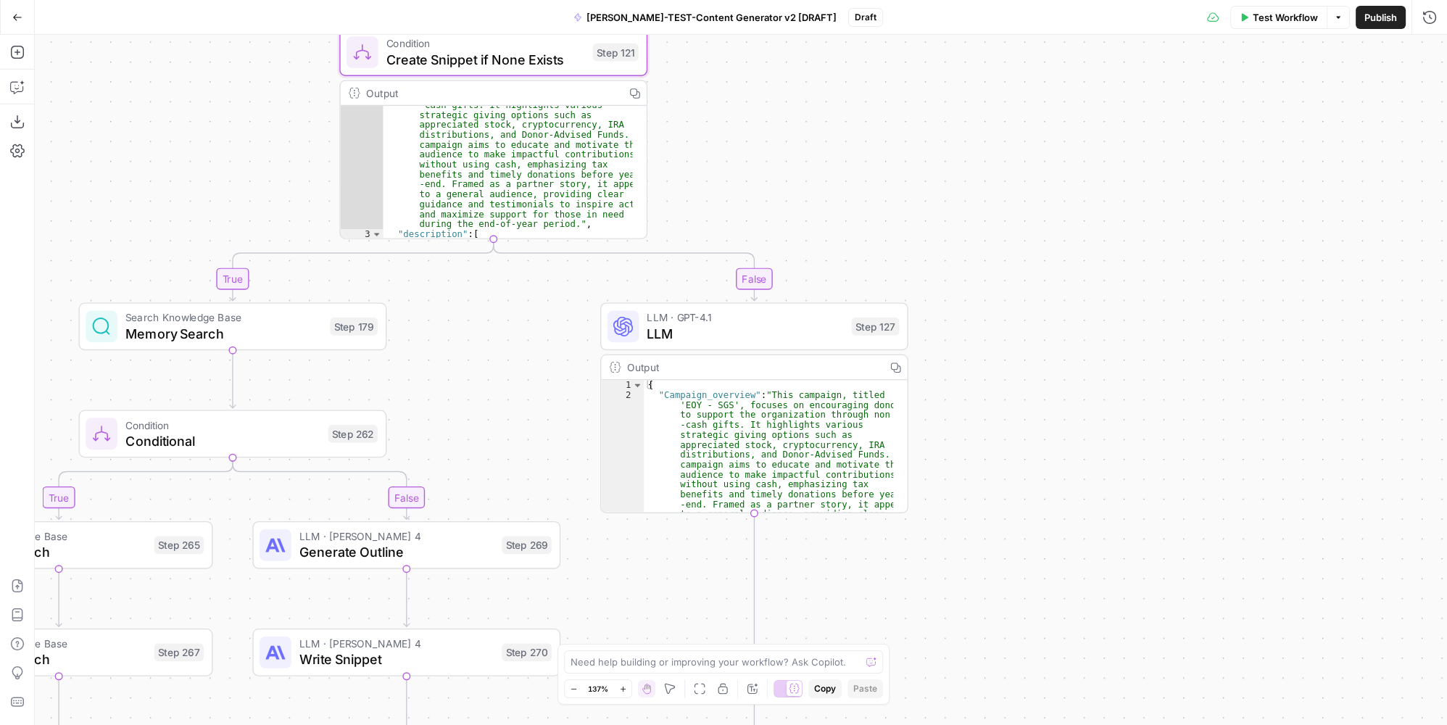
drag, startPoint x: 719, startPoint y: 210, endPoint x: 791, endPoint y: 33, distance: 190.9
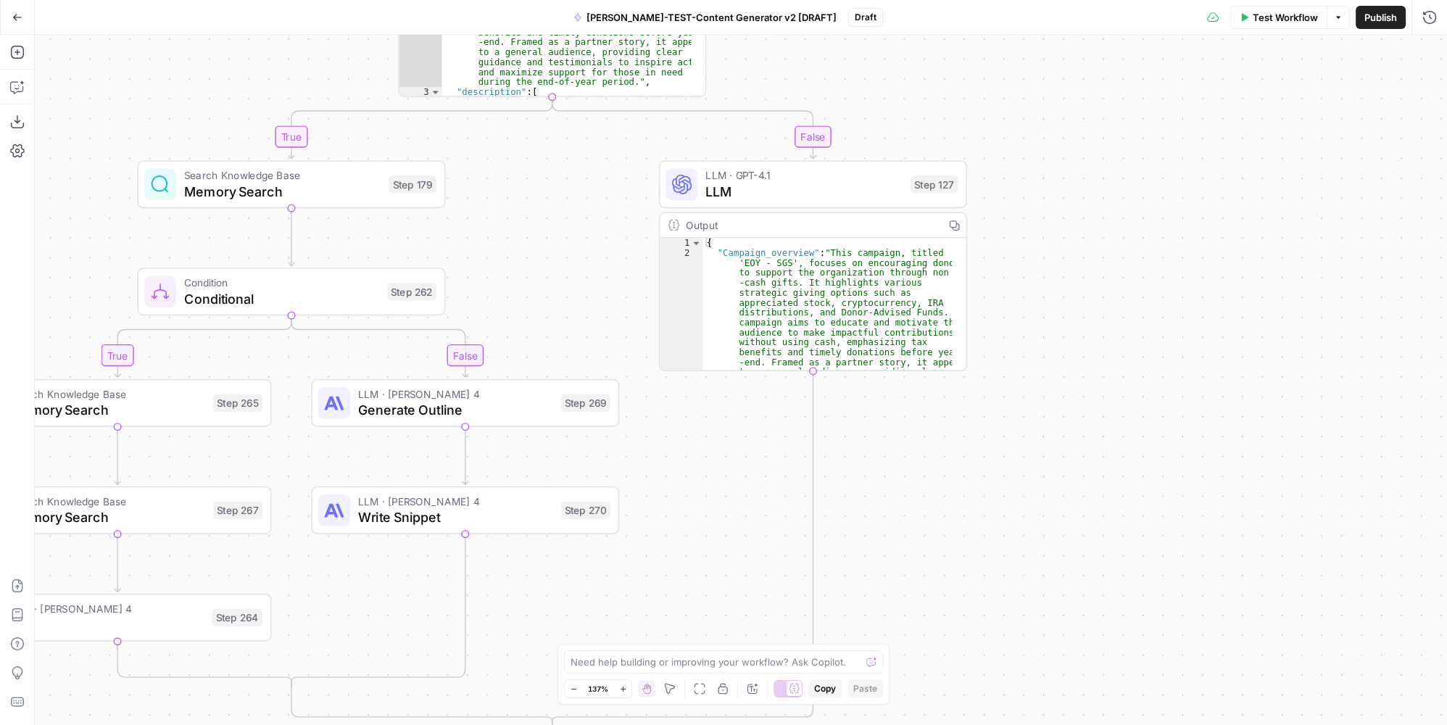
drag, startPoint x: 734, startPoint y: 459, endPoint x: 746, endPoint y: 217, distance: 242.4
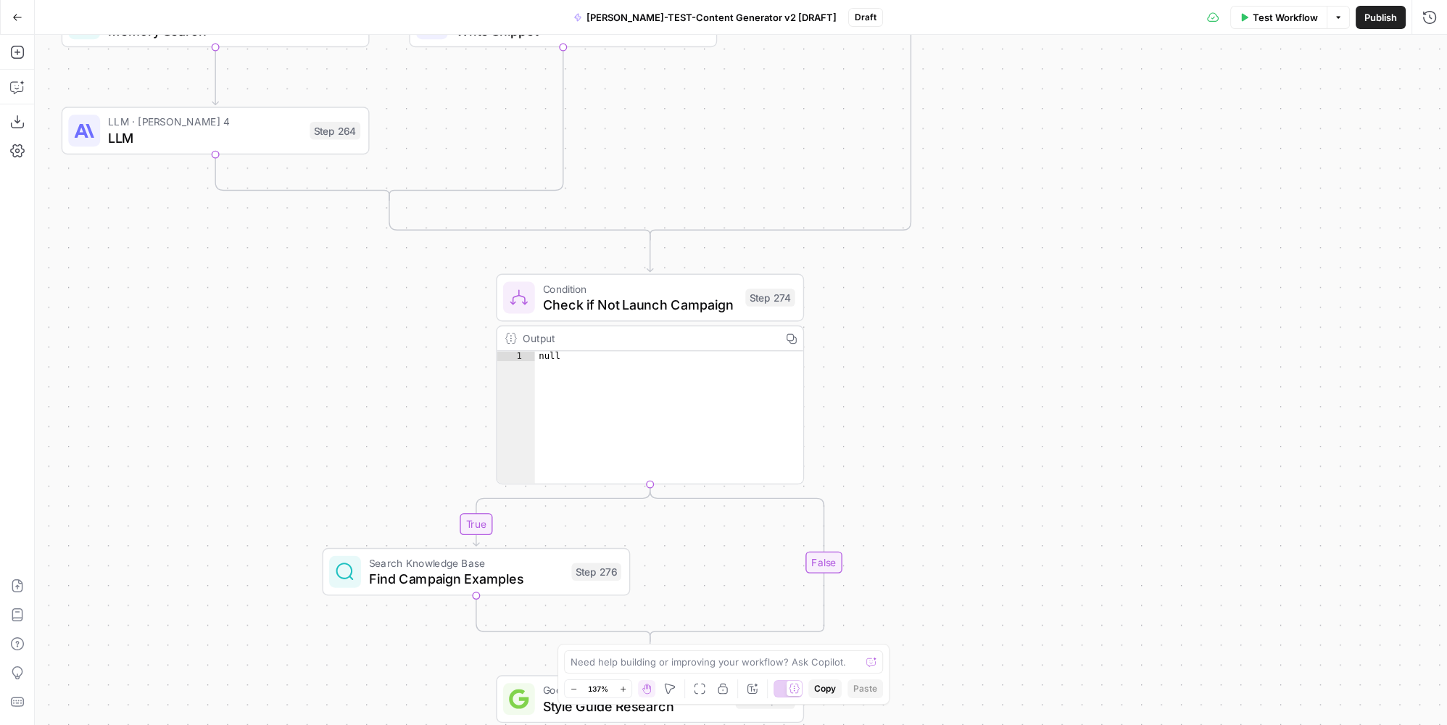
drag, startPoint x: 807, startPoint y: 265, endPoint x: 822, endPoint y: 232, distance: 36.0
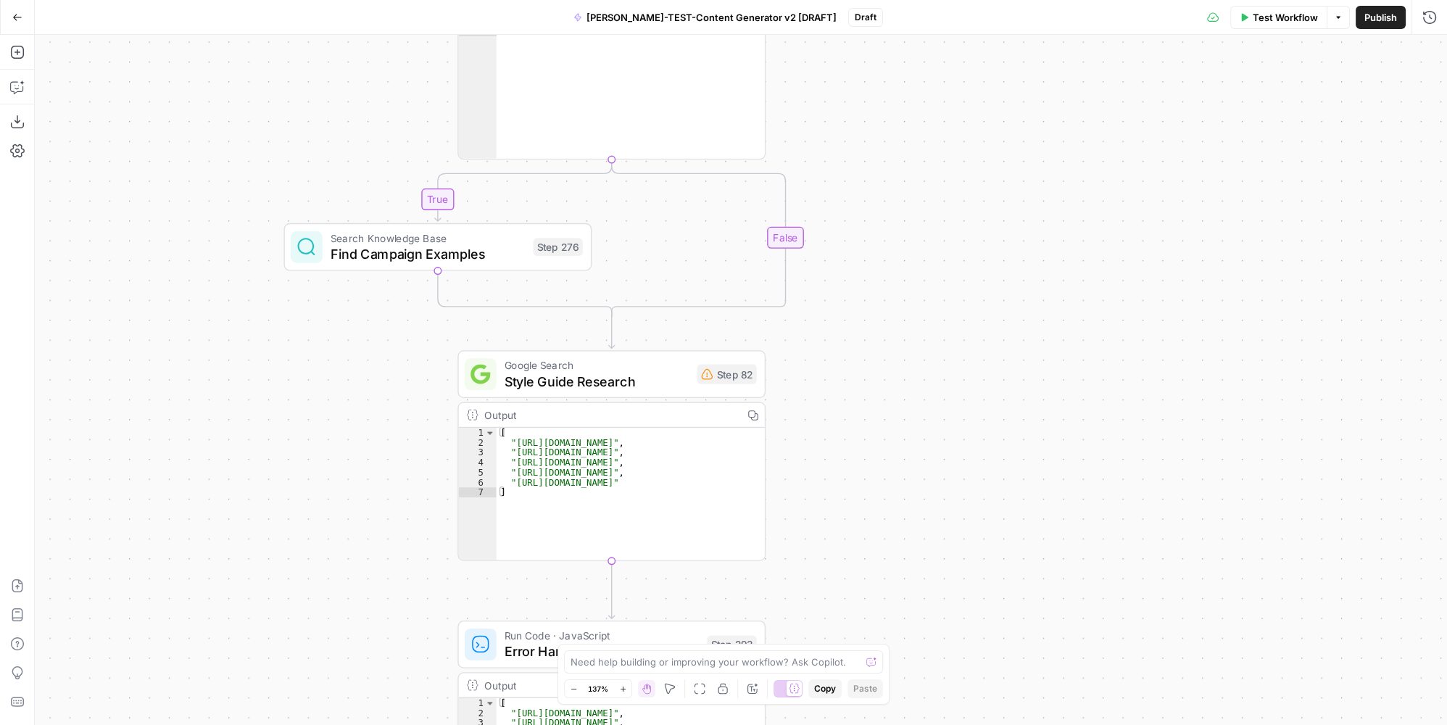
drag, startPoint x: 805, startPoint y: 462, endPoint x: 763, endPoint y: 153, distance: 311.6
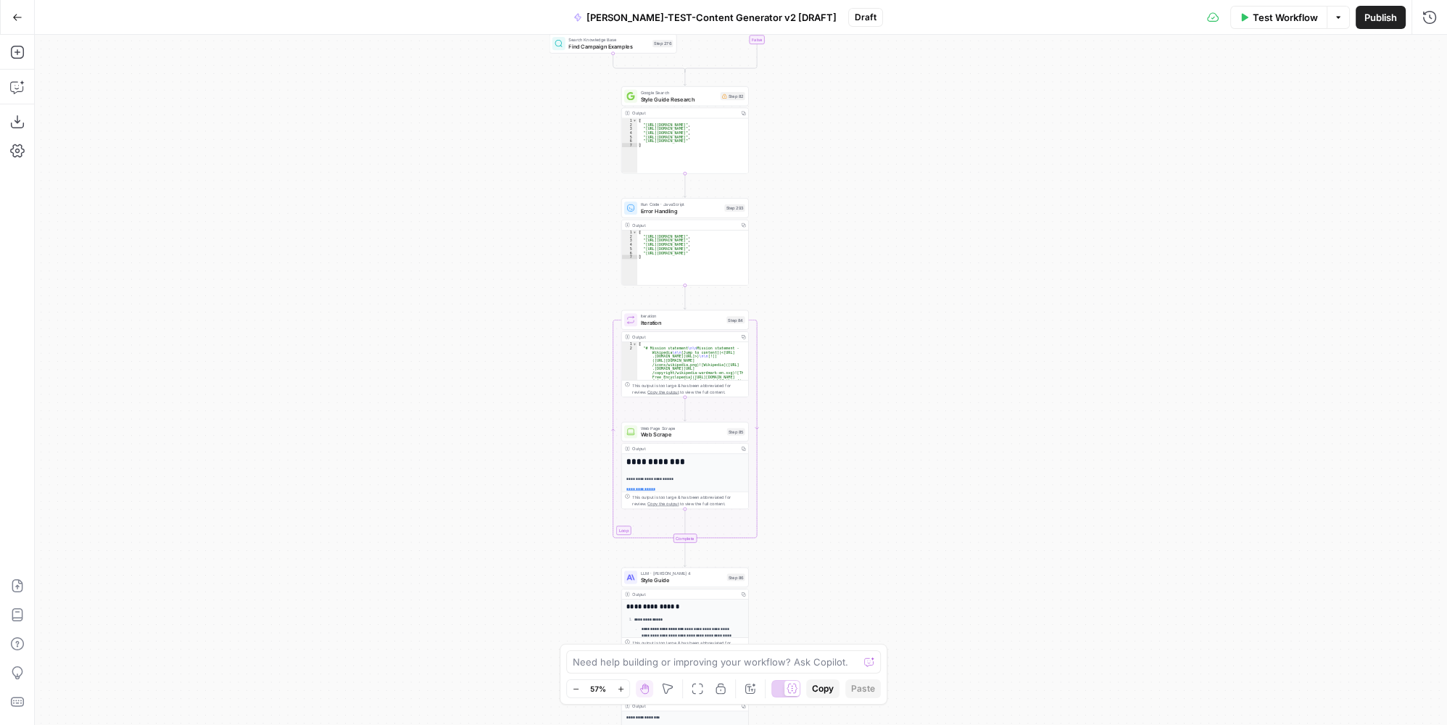
drag, startPoint x: 879, startPoint y: 518, endPoint x: 839, endPoint y: 252, distance: 269.6
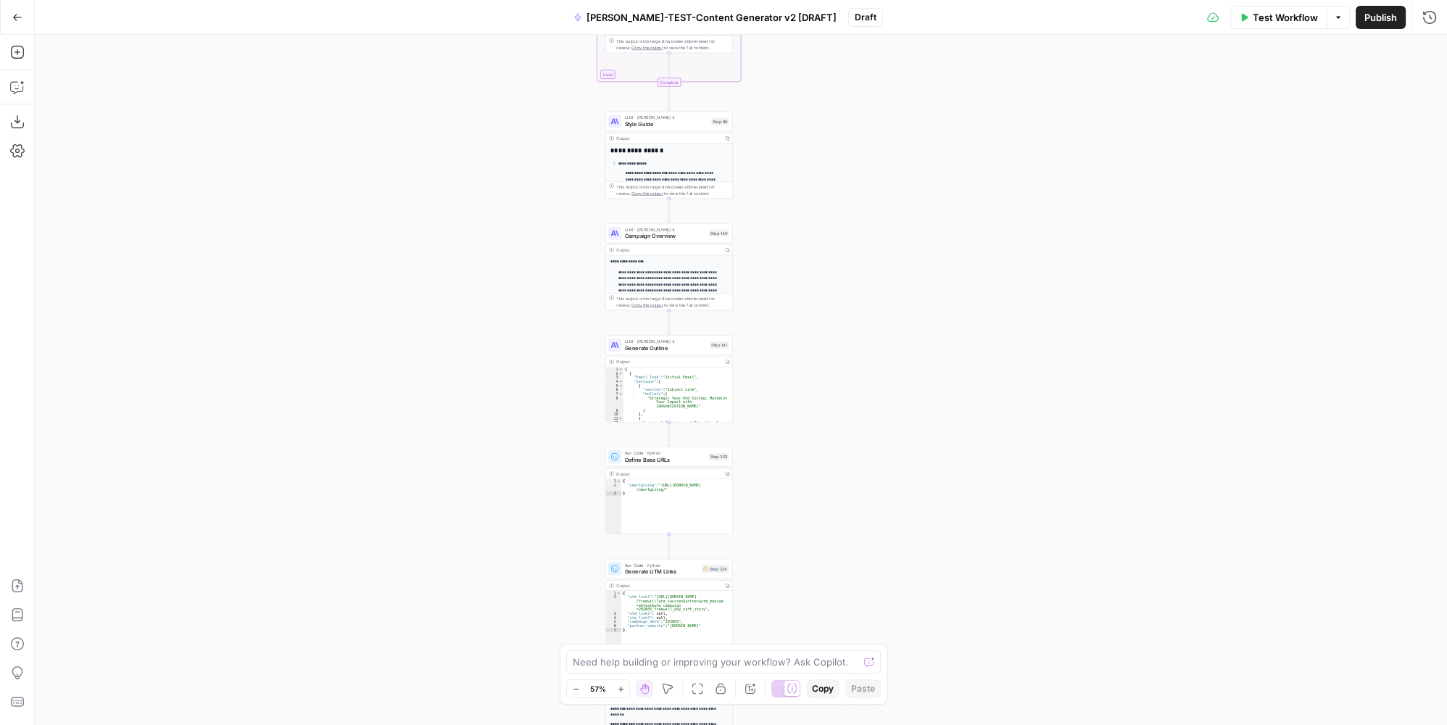
drag, startPoint x: 790, startPoint y: 497, endPoint x: 790, endPoint y: 238, distance: 258.8
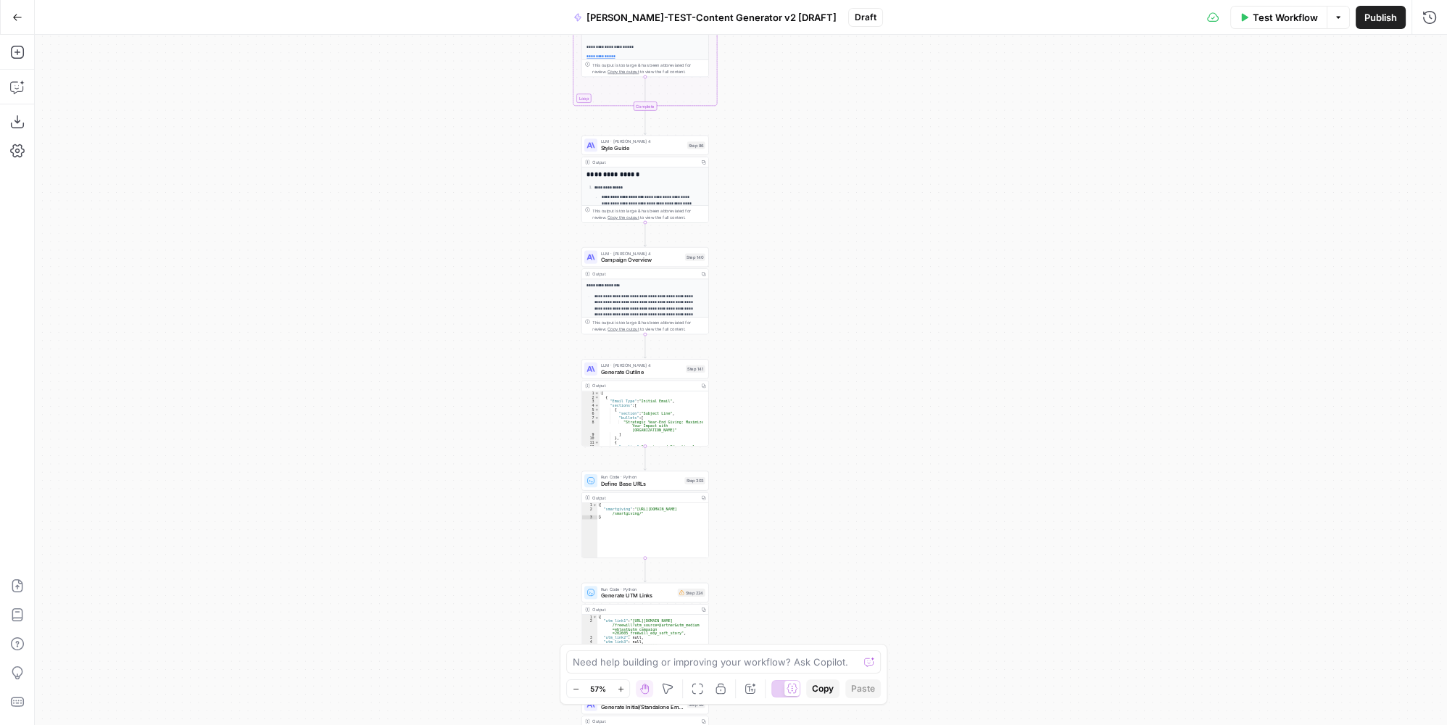
drag, startPoint x: 809, startPoint y: 494, endPoint x: 783, endPoint y: 572, distance: 82.5
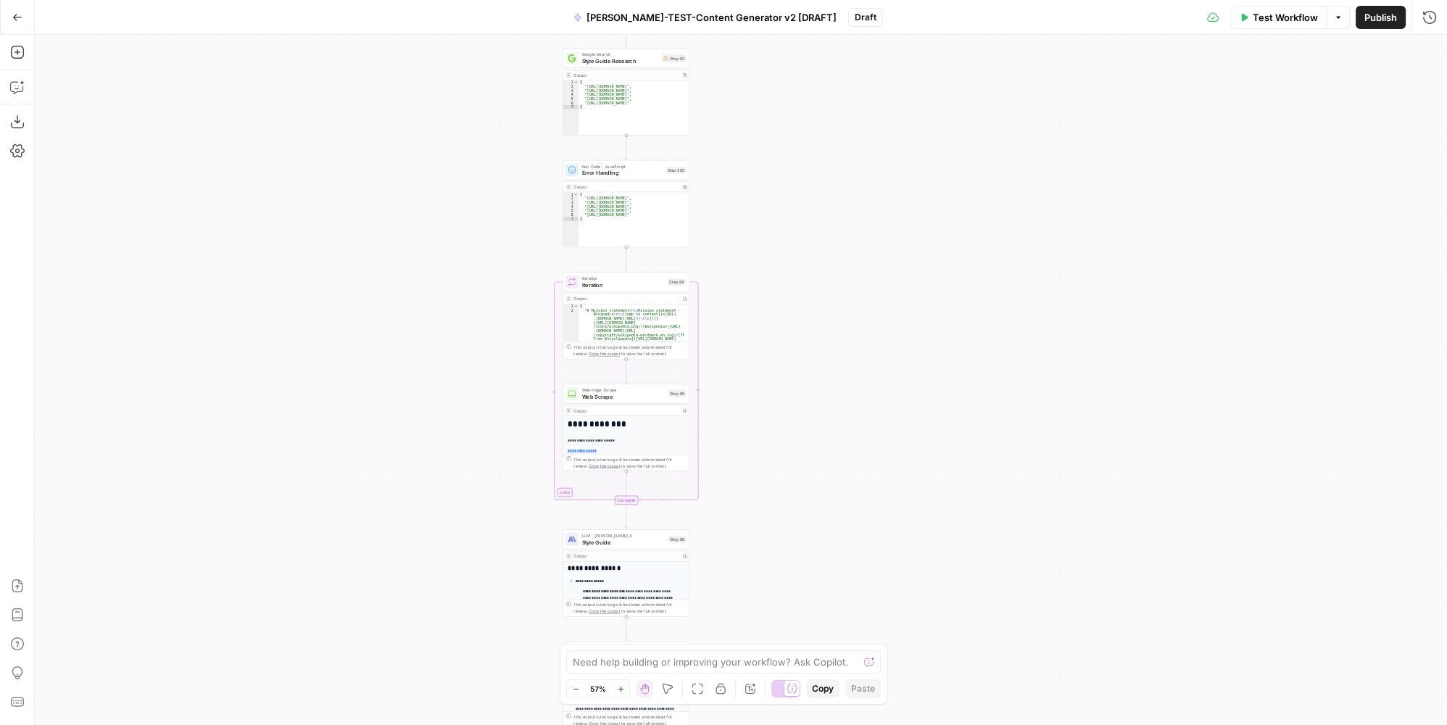
drag, startPoint x: 730, startPoint y: 519, endPoint x: 728, endPoint y: 535, distance: 16.1
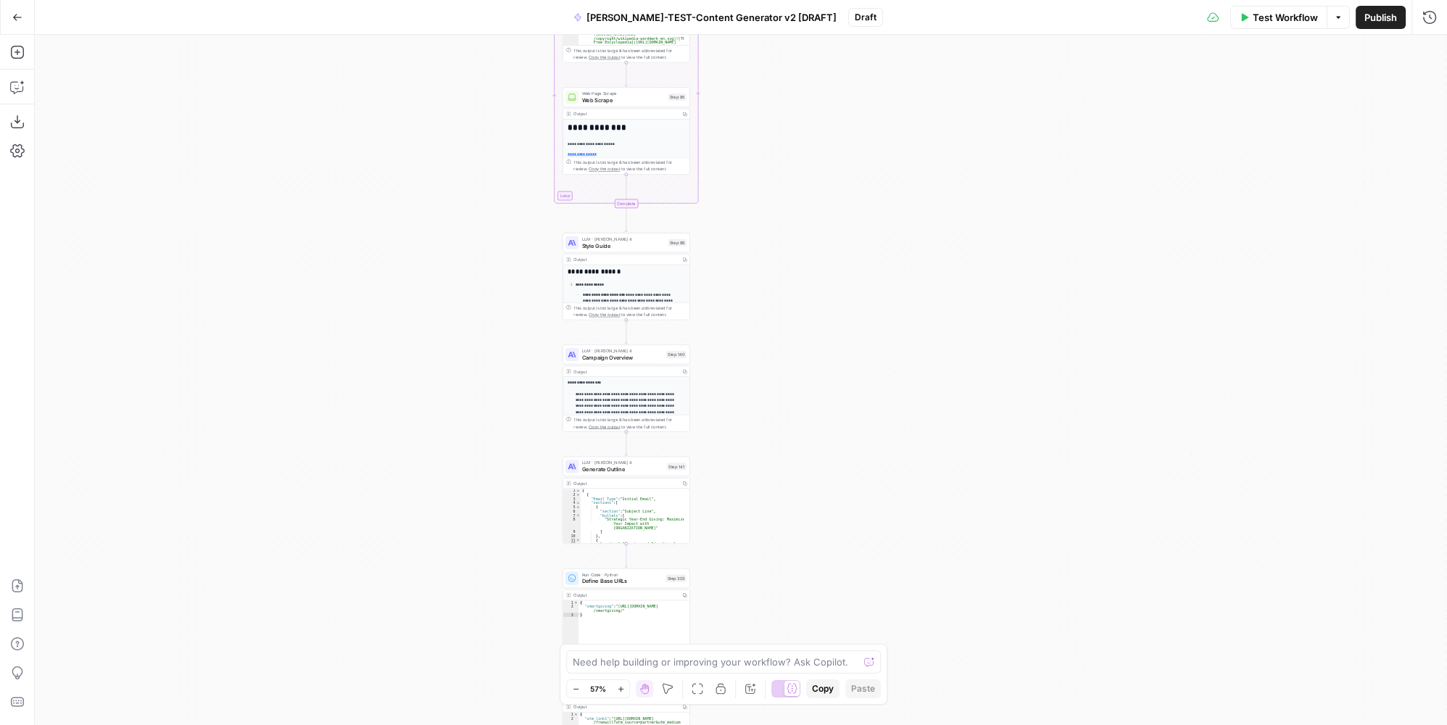
drag, startPoint x: 786, startPoint y: 565, endPoint x: 774, endPoint y: 454, distance: 112.2
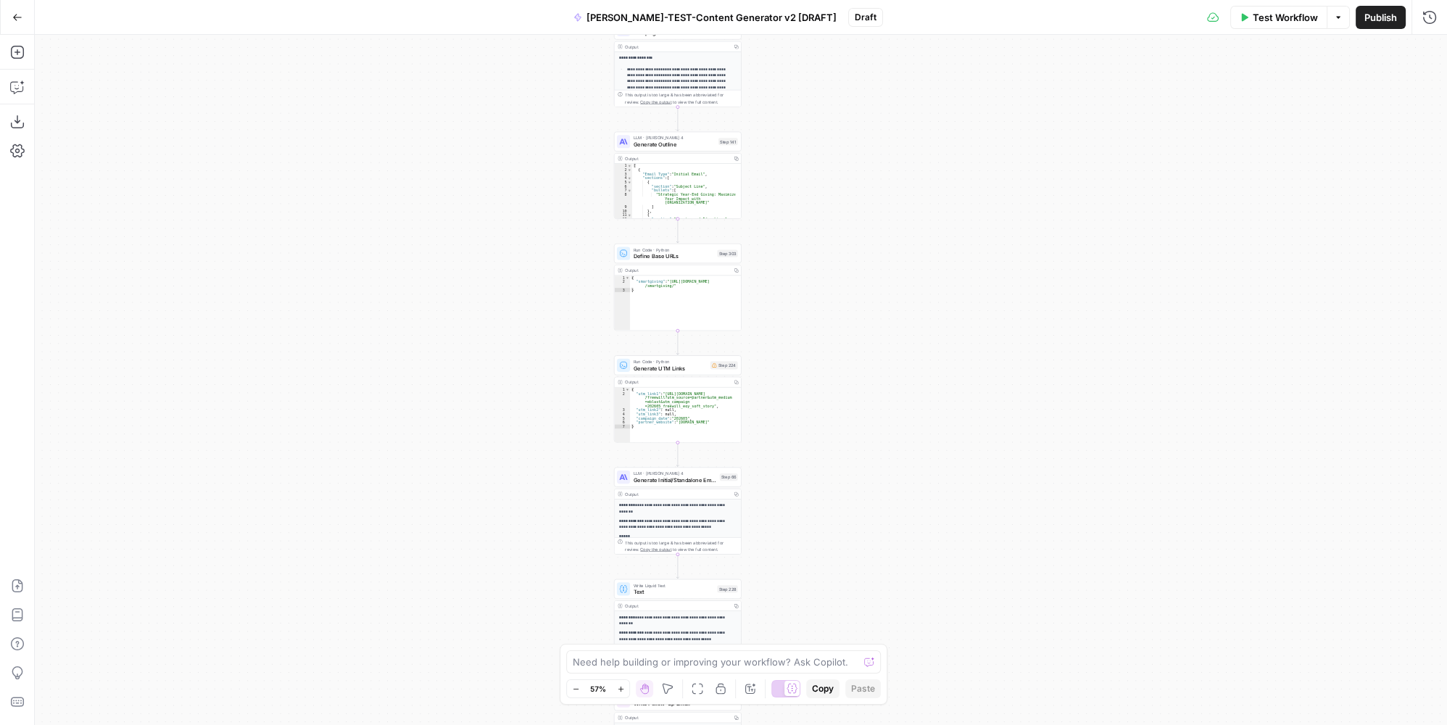
drag, startPoint x: 752, startPoint y: 452, endPoint x: 774, endPoint y: 328, distance: 125.1
click at [773, 415] on div "**********" at bounding box center [741, 380] width 1412 height 690
click at [895, 291] on div "**********" at bounding box center [741, 380] width 1412 height 690
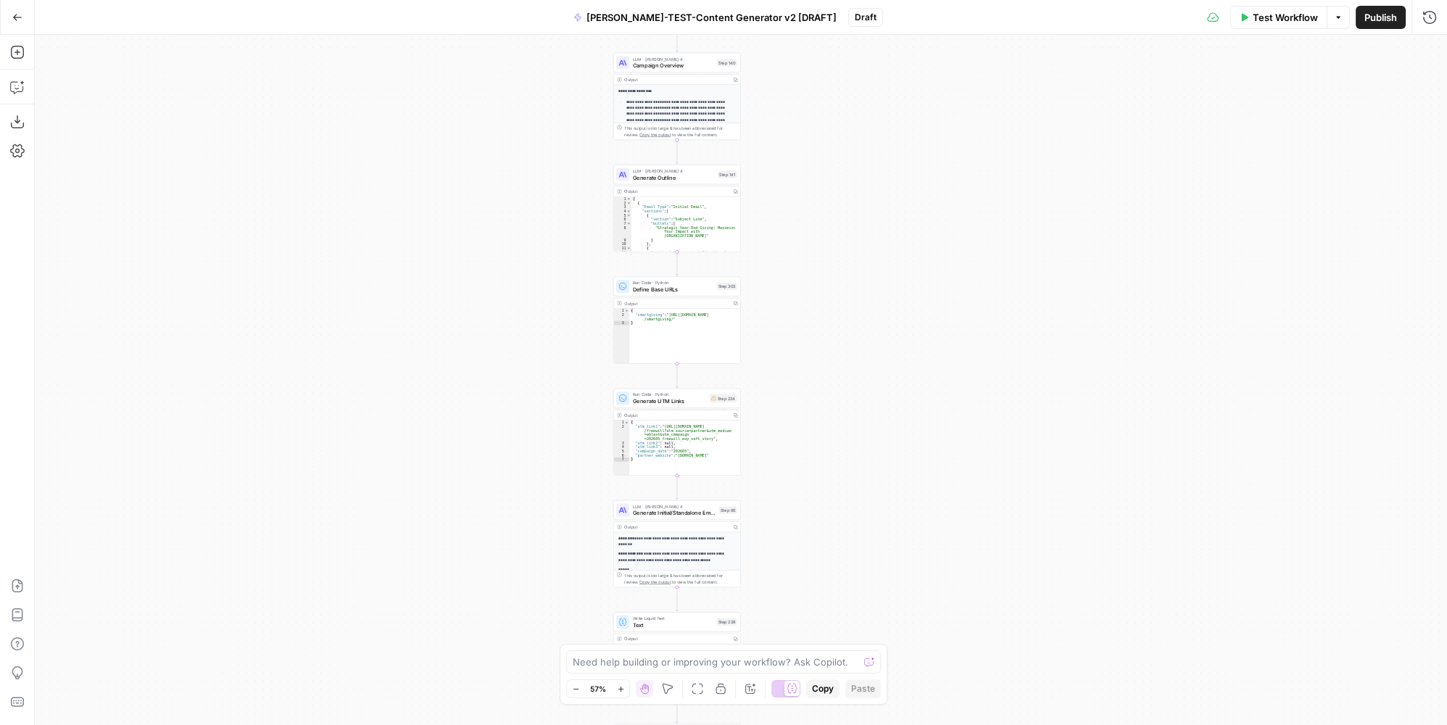
click at [624, 610] on button "Zoom In" at bounding box center [620, 688] width 17 height 17
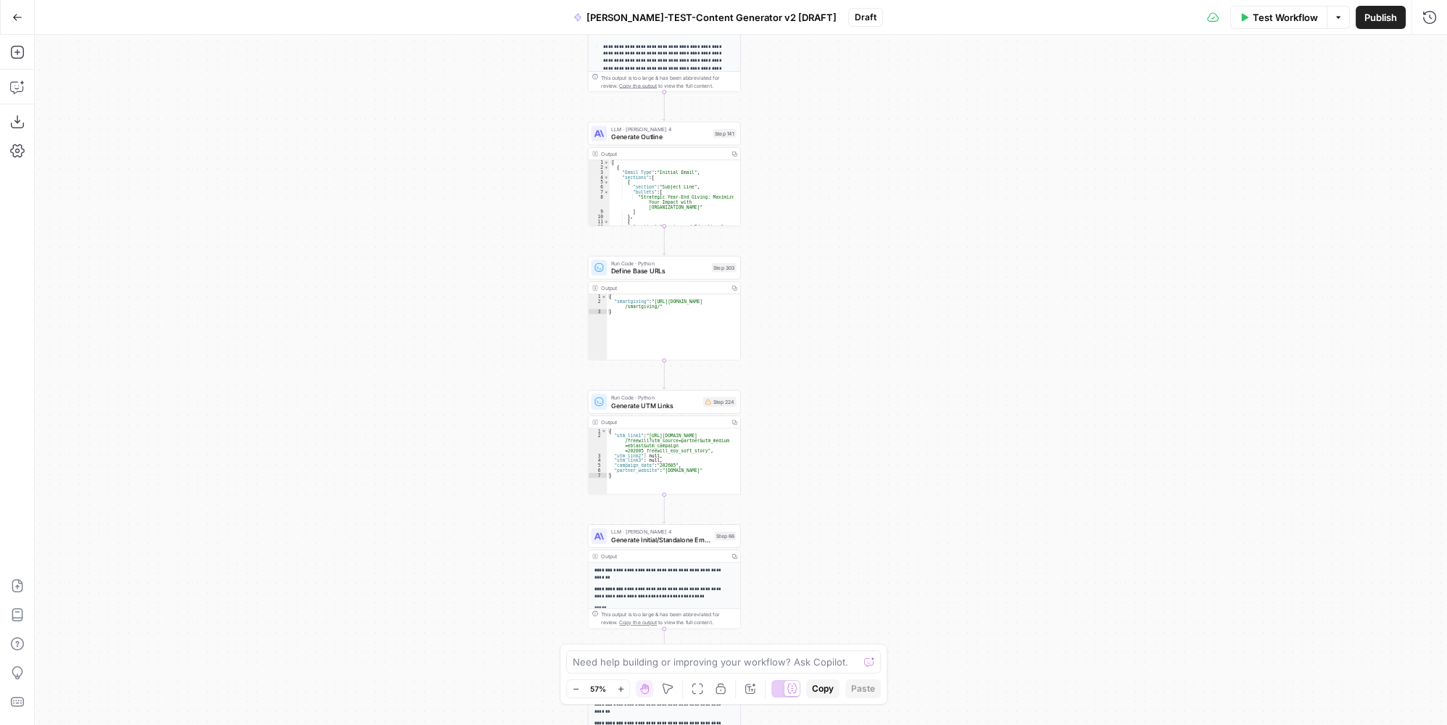
click at [623, 610] on icon "button" at bounding box center [621, 689] width 8 height 8
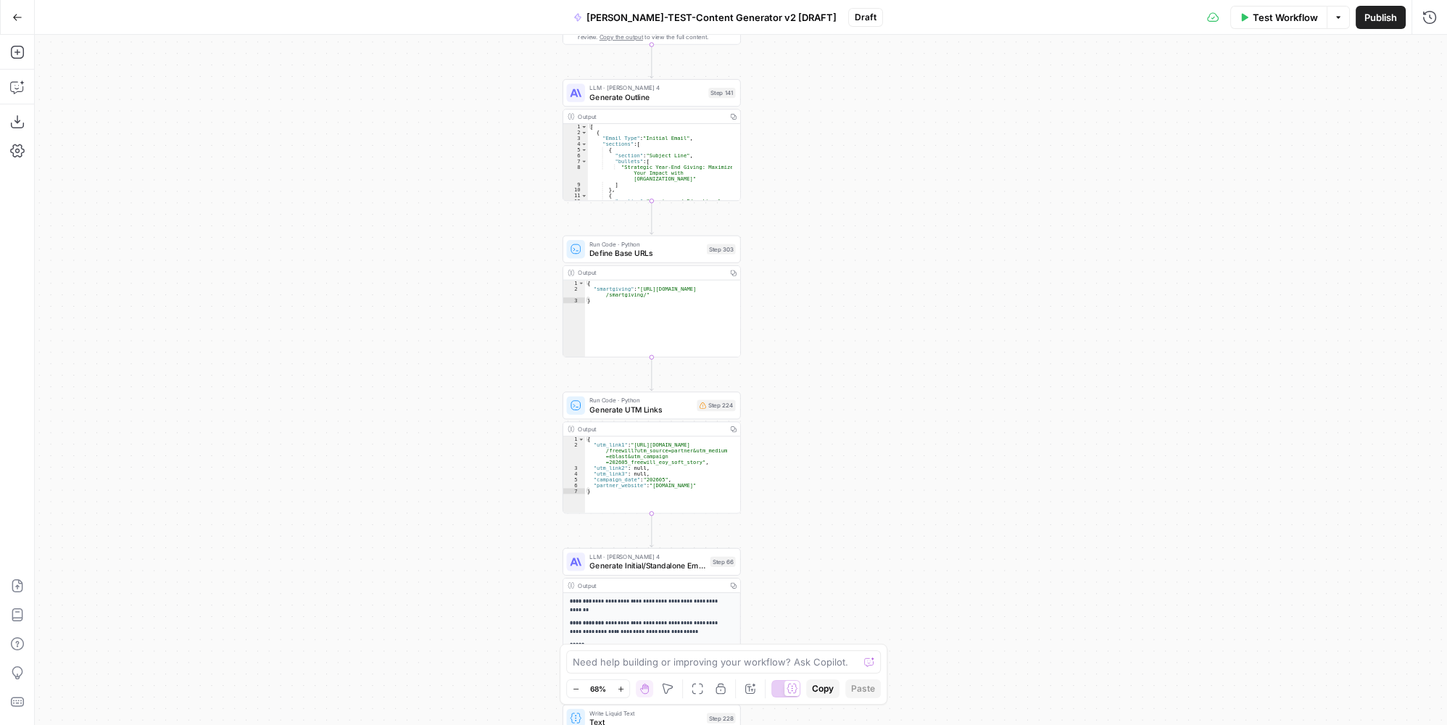
click at [623, 610] on icon "button" at bounding box center [621, 689] width 8 height 8
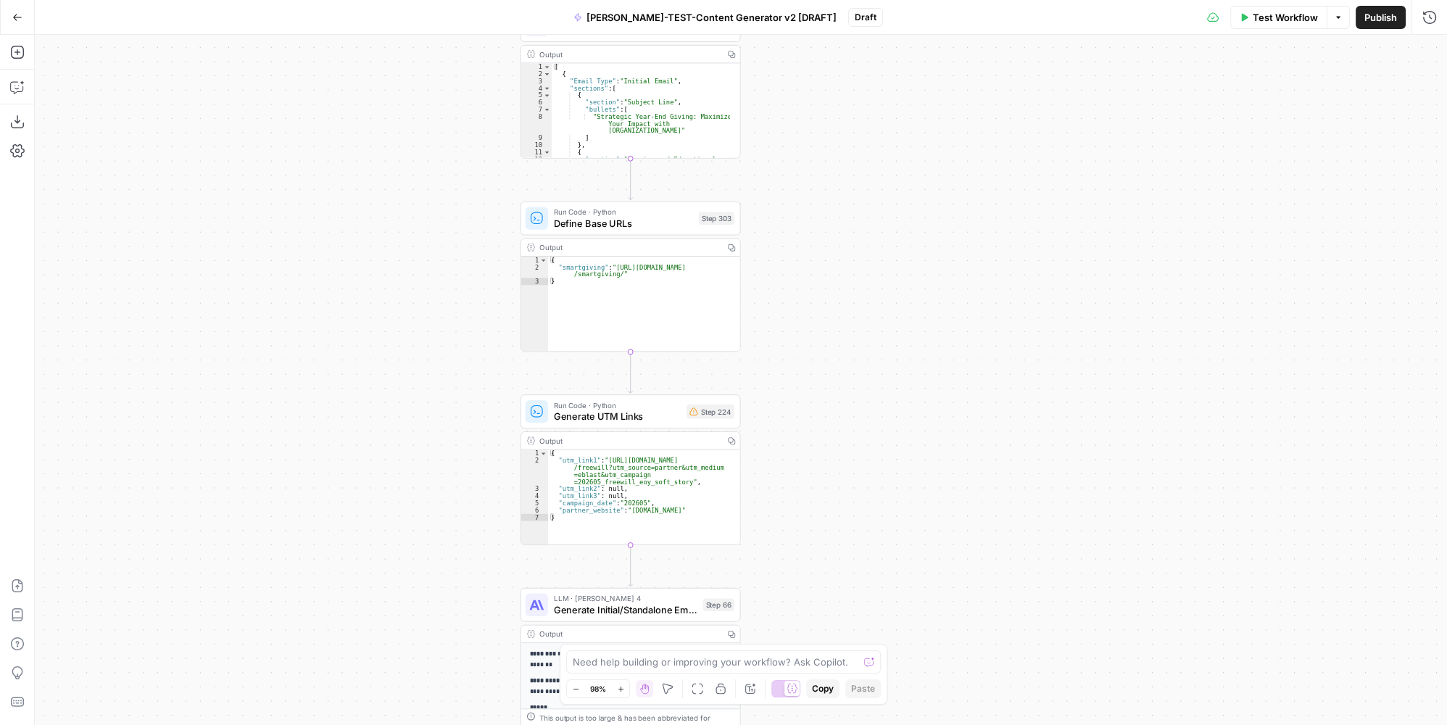
click at [623, 610] on icon "button" at bounding box center [621, 689] width 8 height 8
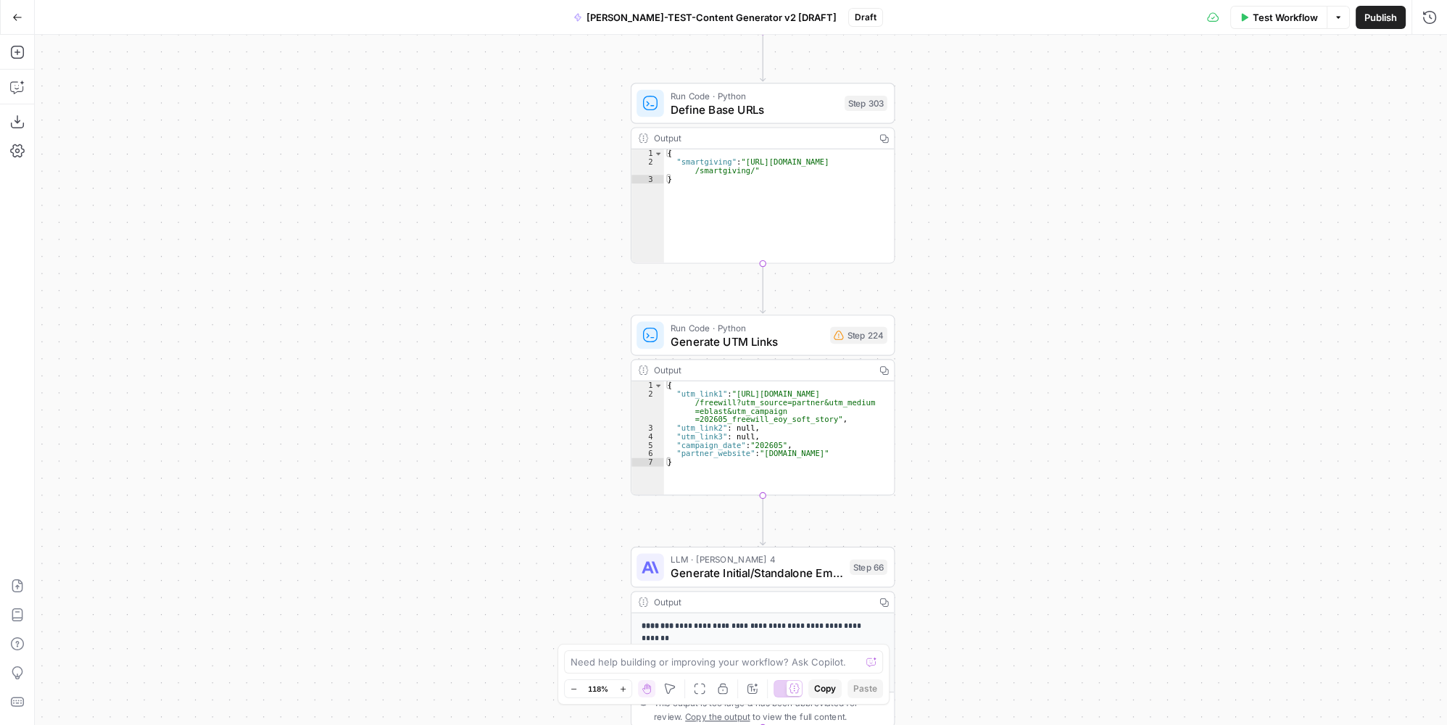
drag, startPoint x: 787, startPoint y: 483, endPoint x: 931, endPoint y: 404, distance: 163.5
click at [572, 610] on icon "button" at bounding box center [574, 689] width 8 height 8
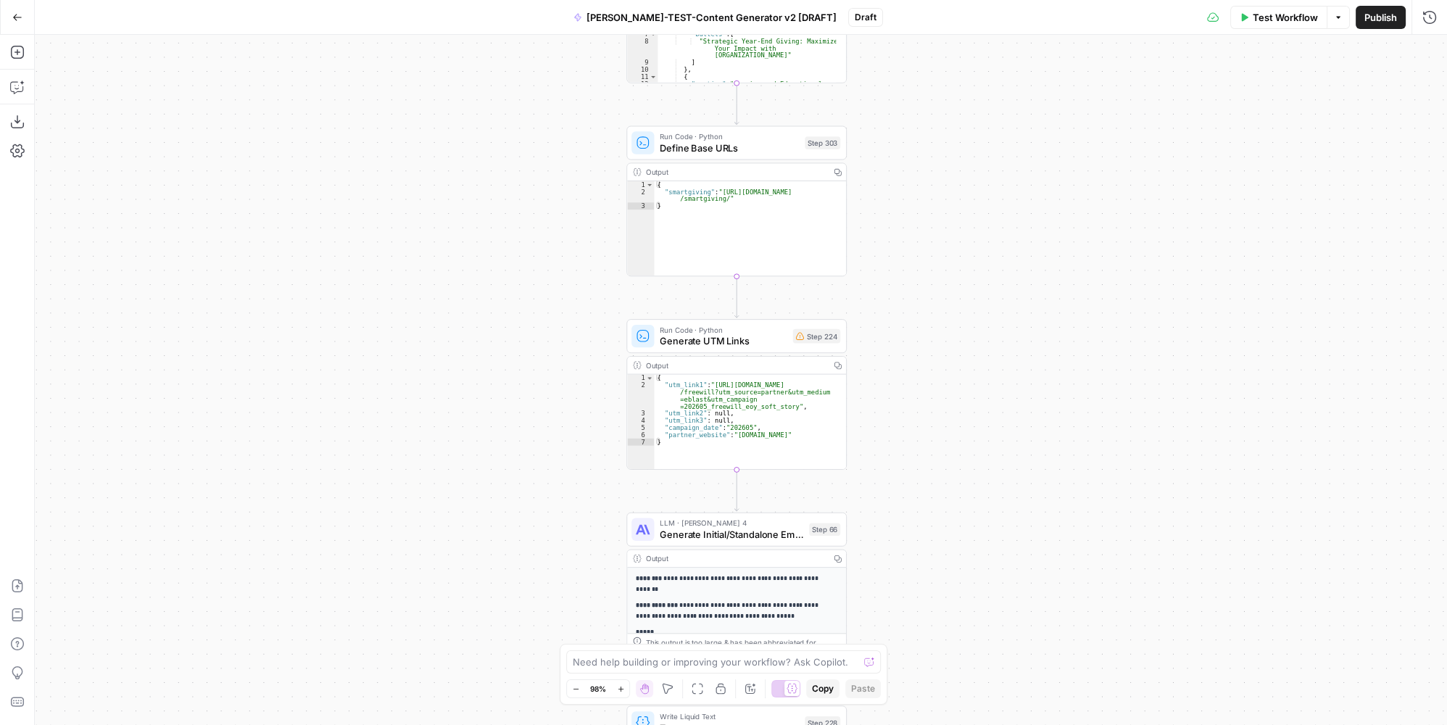
drag, startPoint x: 973, startPoint y: 462, endPoint x: 951, endPoint y: 455, distance: 22.7
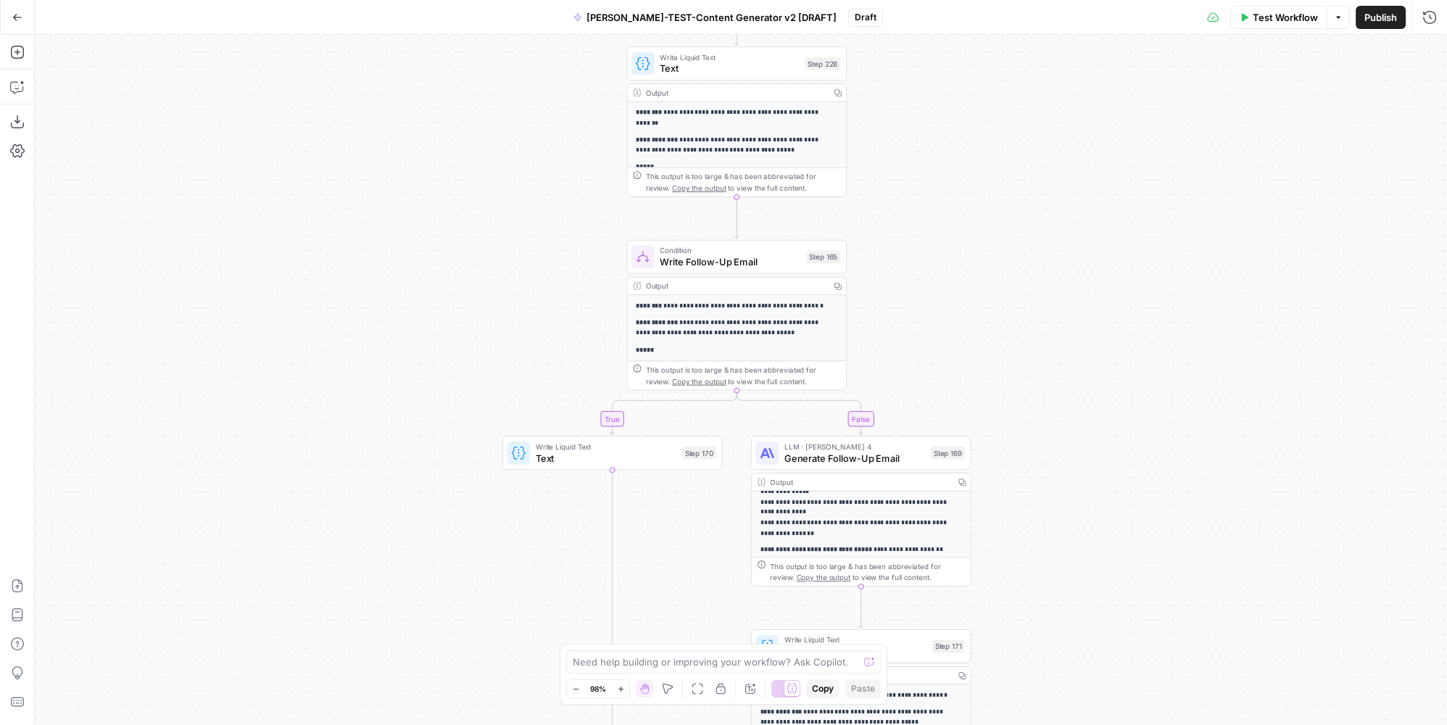
scroll to position [218, 0]
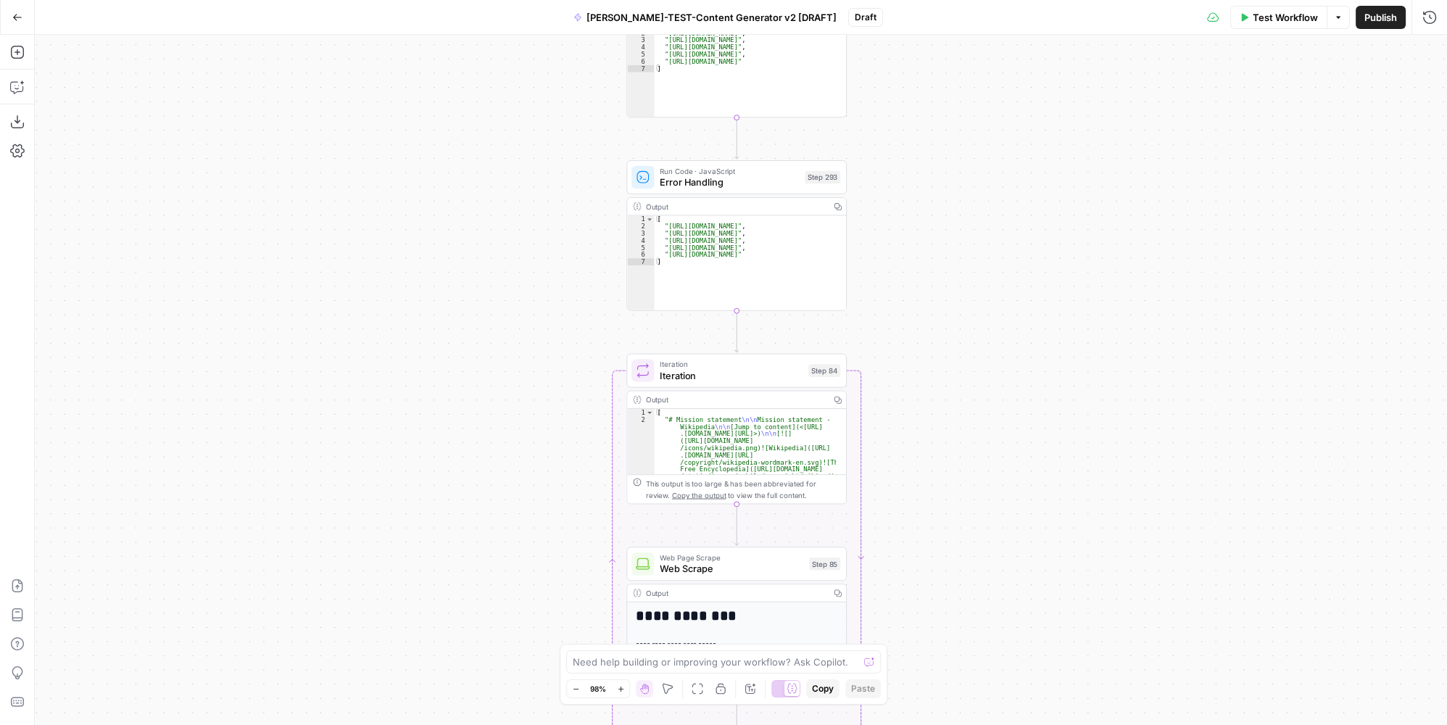
click at [992, 481] on div "**********" at bounding box center [741, 380] width 1412 height 690
click at [1008, 188] on div "**********" at bounding box center [741, 380] width 1412 height 690
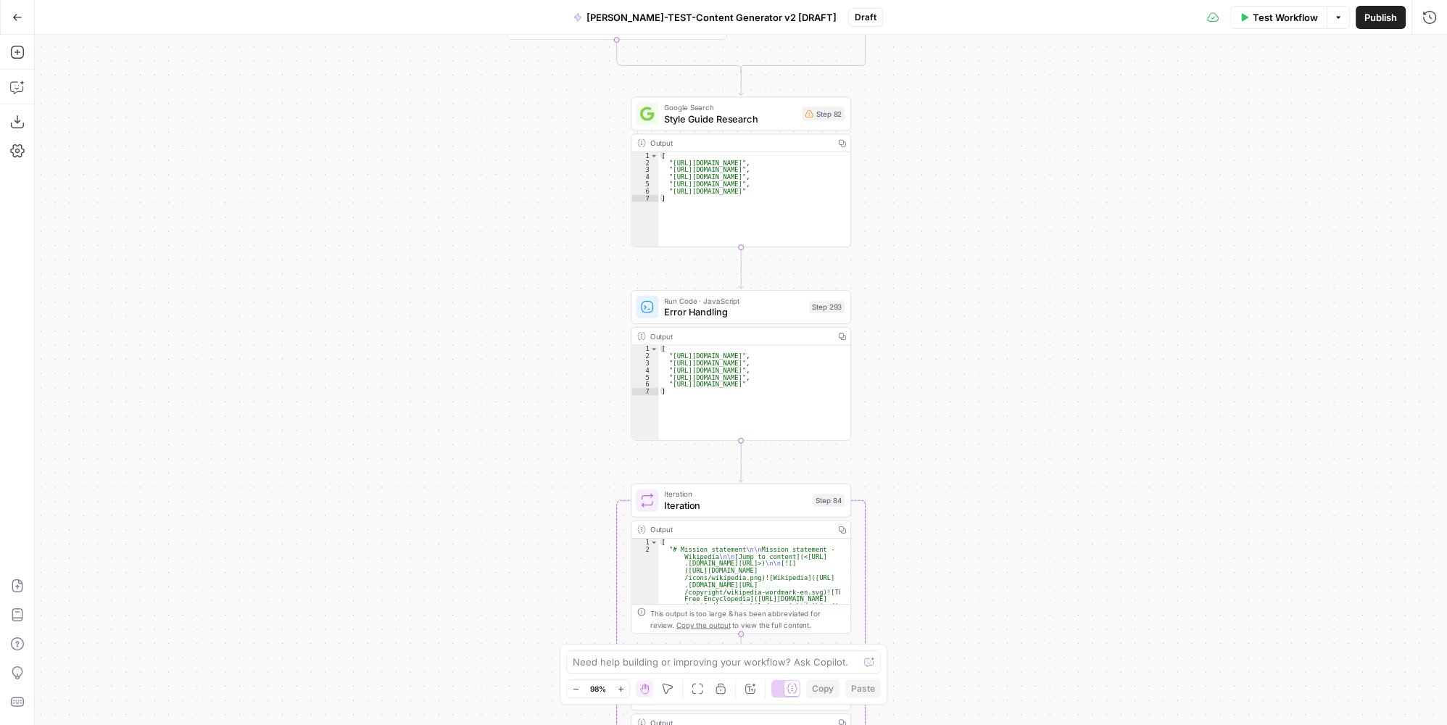
drag, startPoint x: 1003, startPoint y: 136, endPoint x: 1005, endPoint y: 454, distance: 317.5
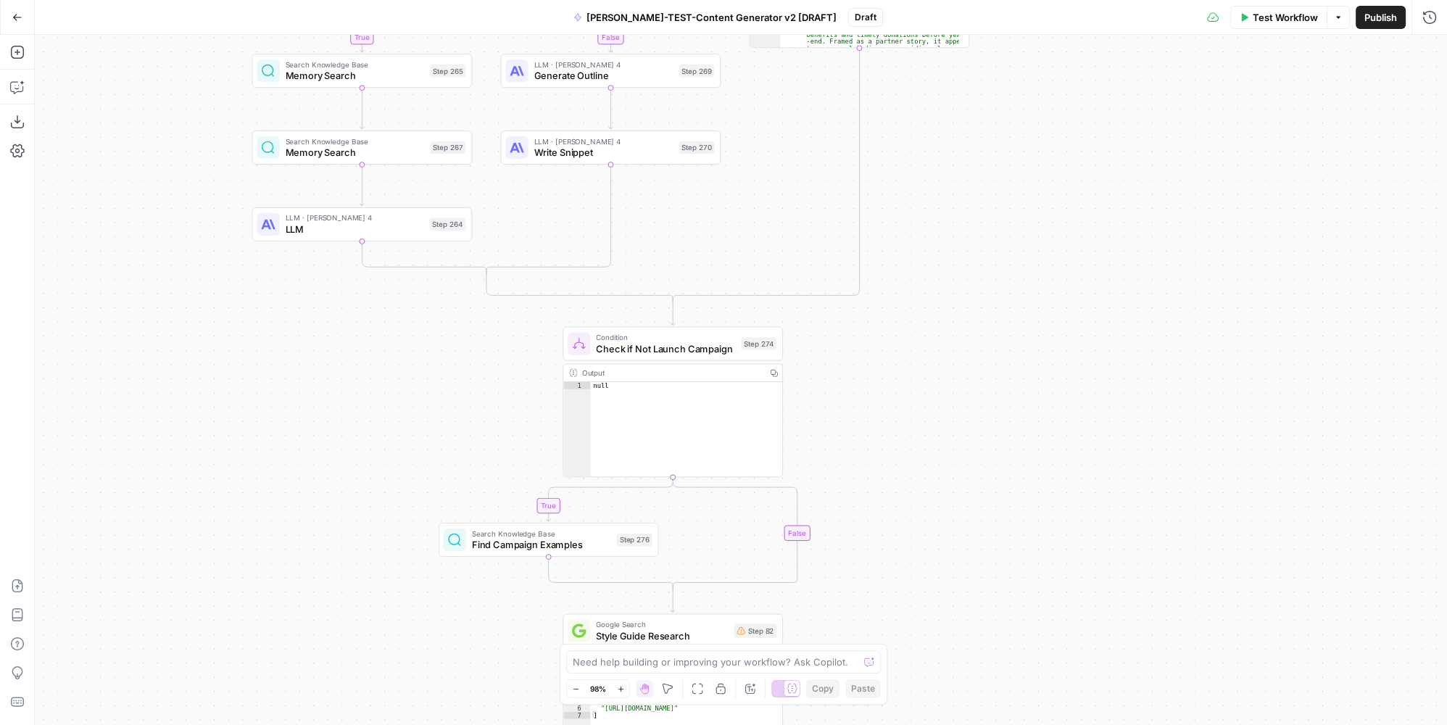
drag, startPoint x: 1013, startPoint y: 310, endPoint x: 959, endPoint y: 382, distance: 90.6
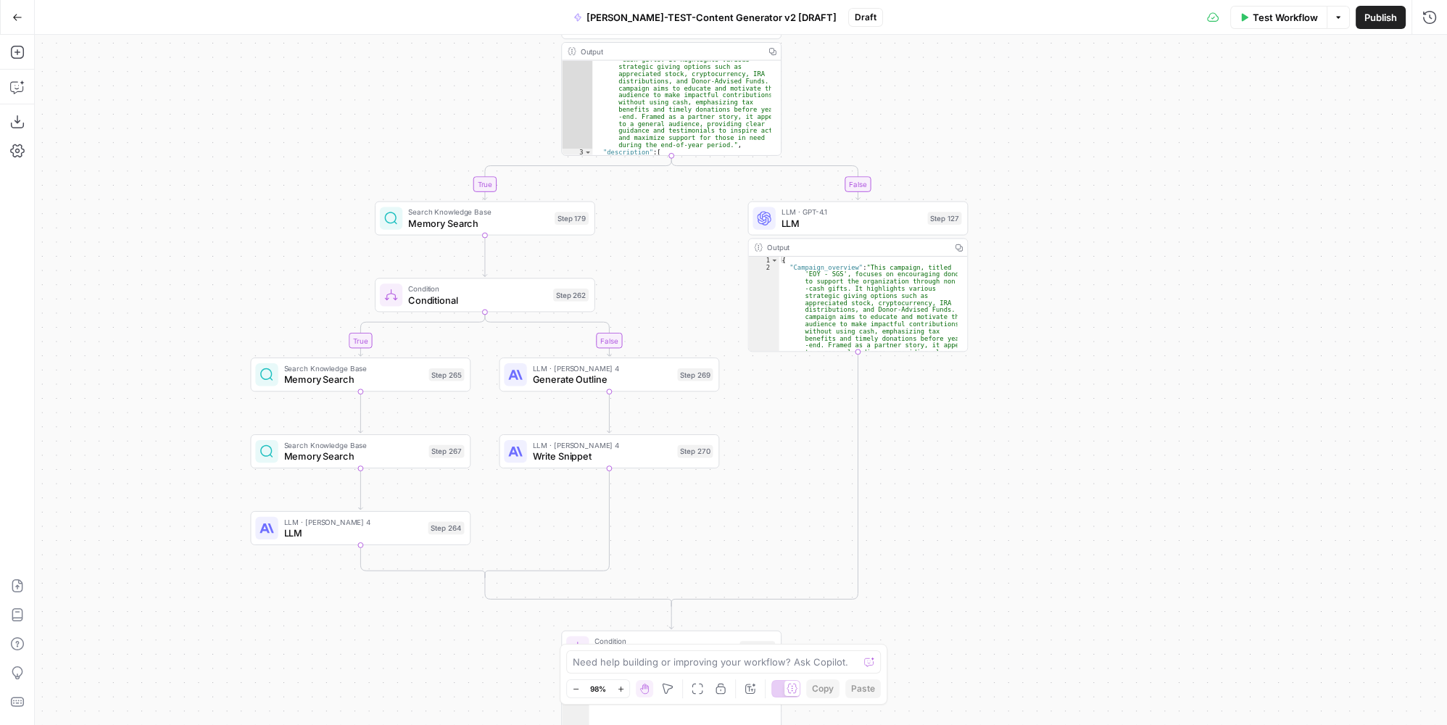
drag, startPoint x: 979, startPoint y: 204, endPoint x: 977, endPoint y: 489, distance: 284.9
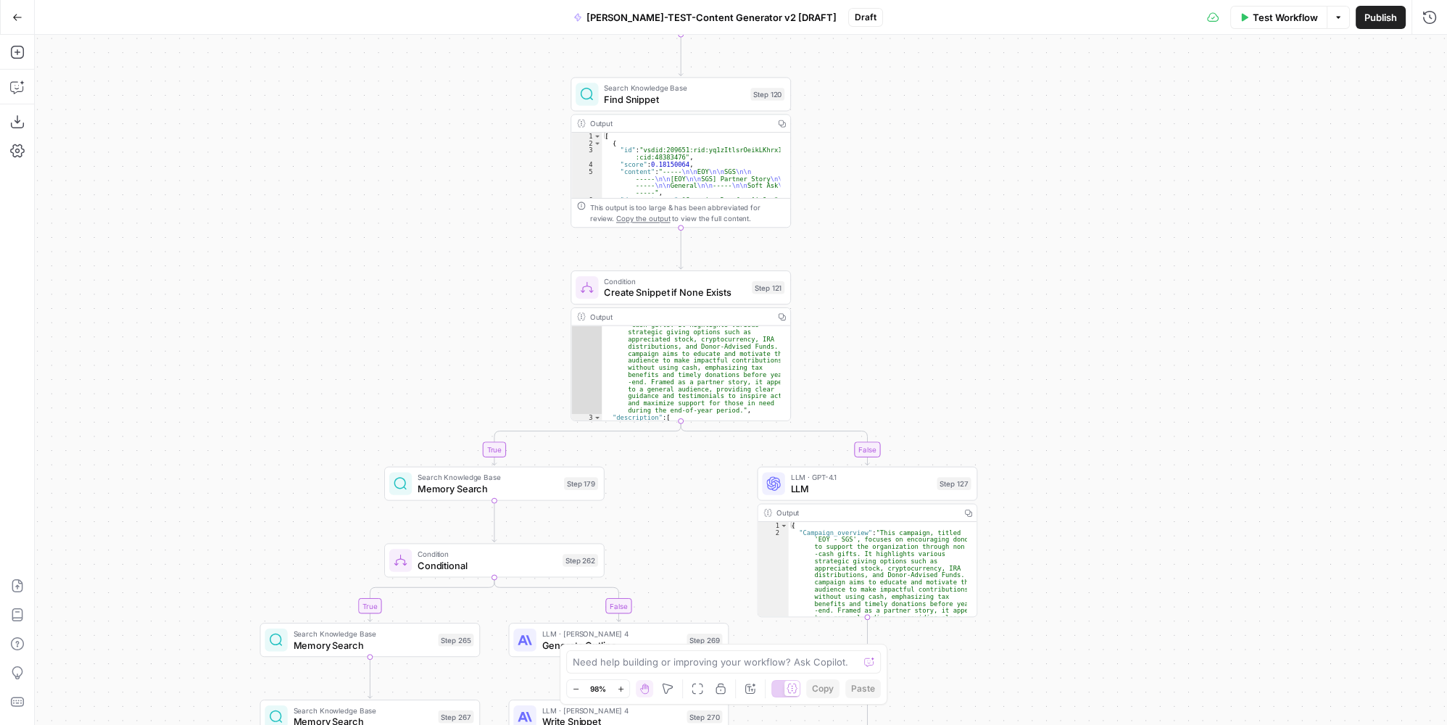
drag, startPoint x: 1065, startPoint y: 162, endPoint x: 1061, endPoint y: 386, distance: 224.0
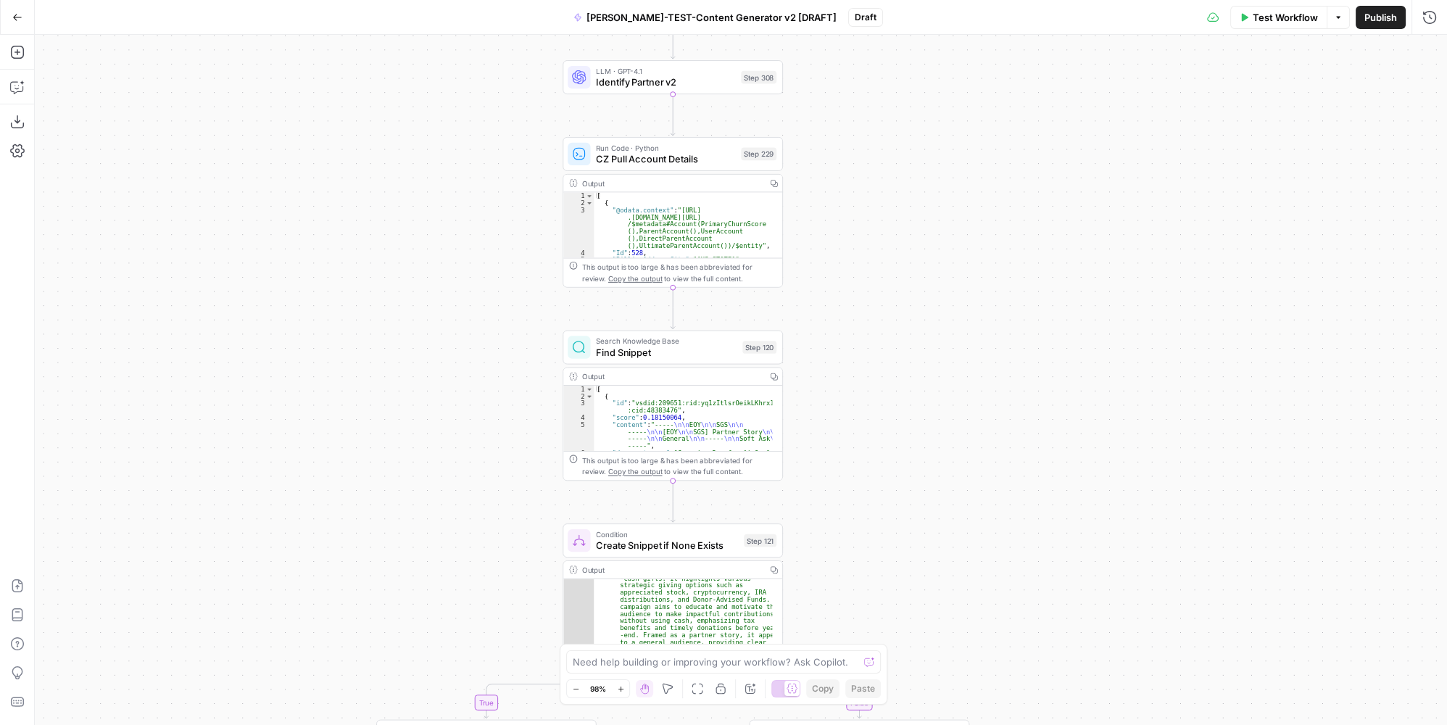
drag, startPoint x: 1023, startPoint y: 376, endPoint x: 1008, endPoint y: 452, distance: 77.6
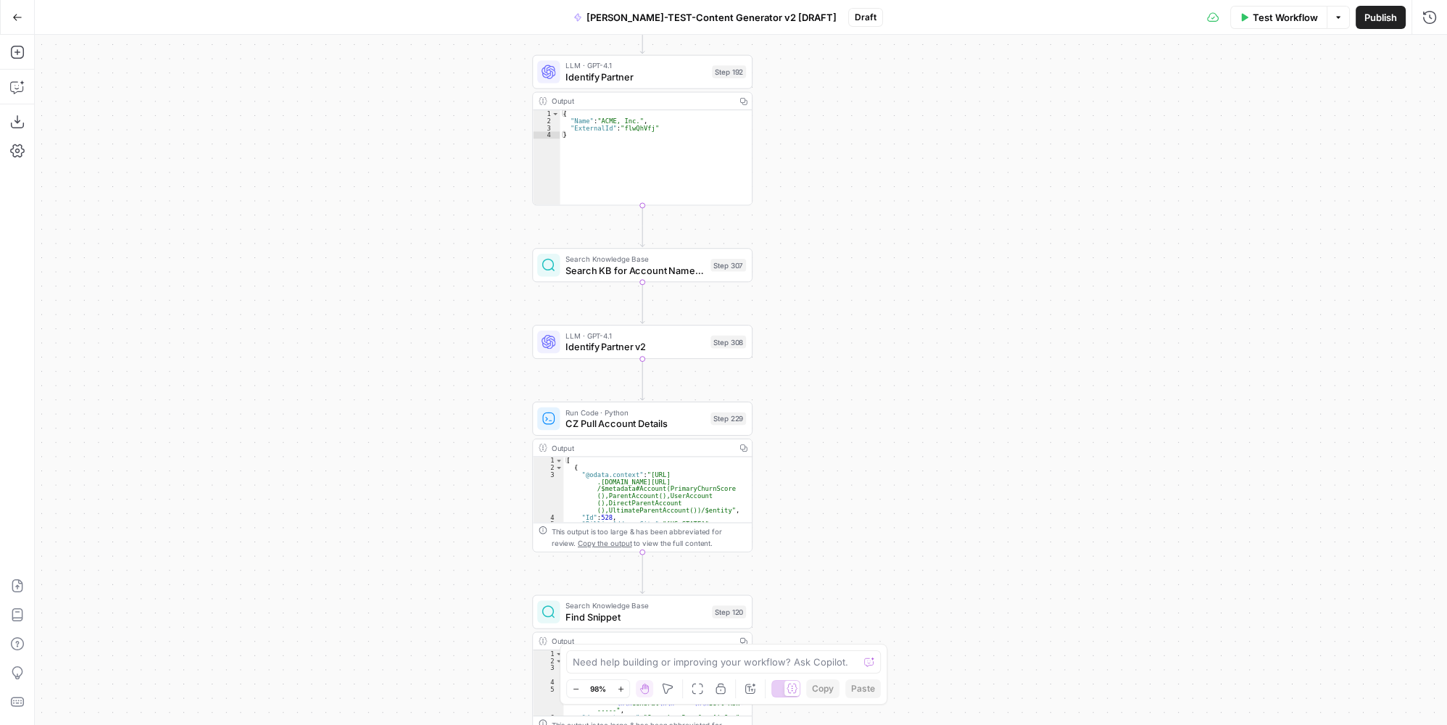
drag, startPoint x: 1002, startPoint y: 202, endPoint x: 962, endPoint y: 402, distance: 203.3
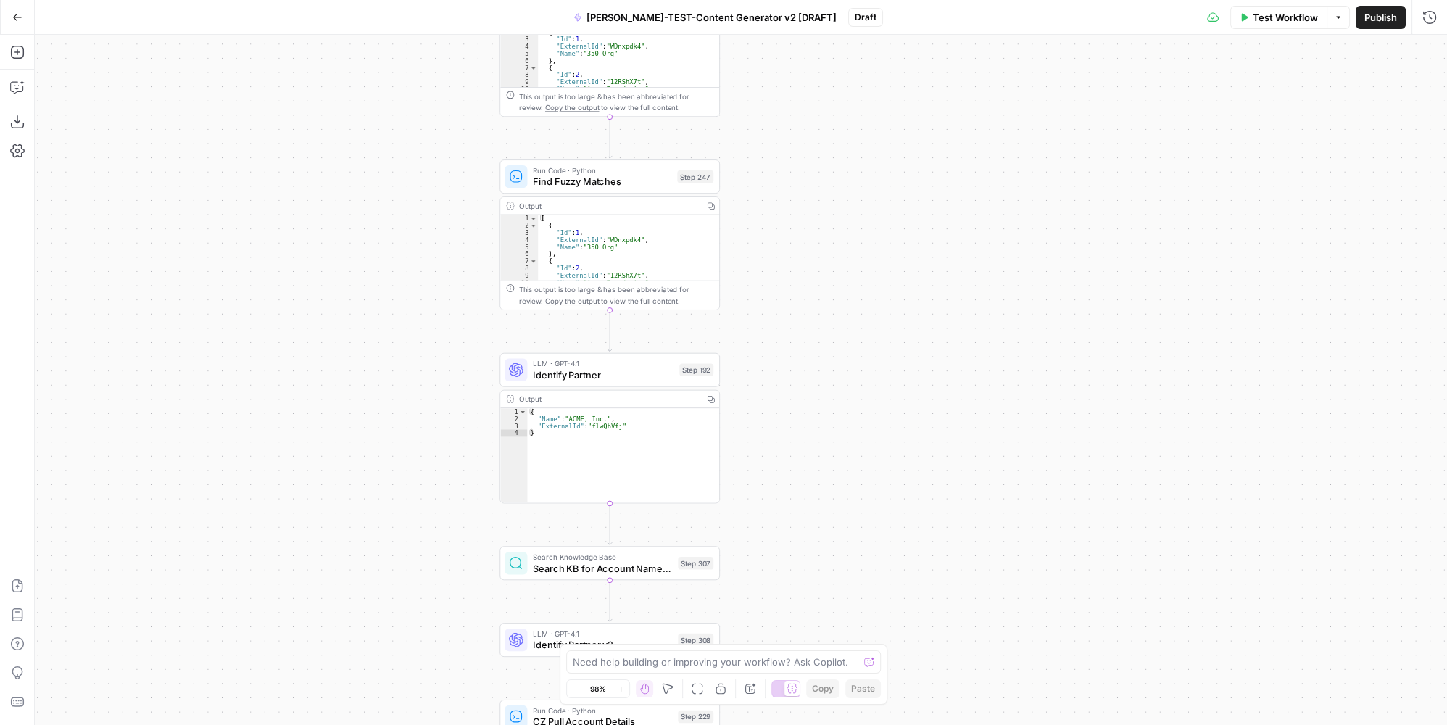
drag, startPoint x: 963, startPoint y: 322, endPoint x: 945, endPoint y: 421, distance: 100.8
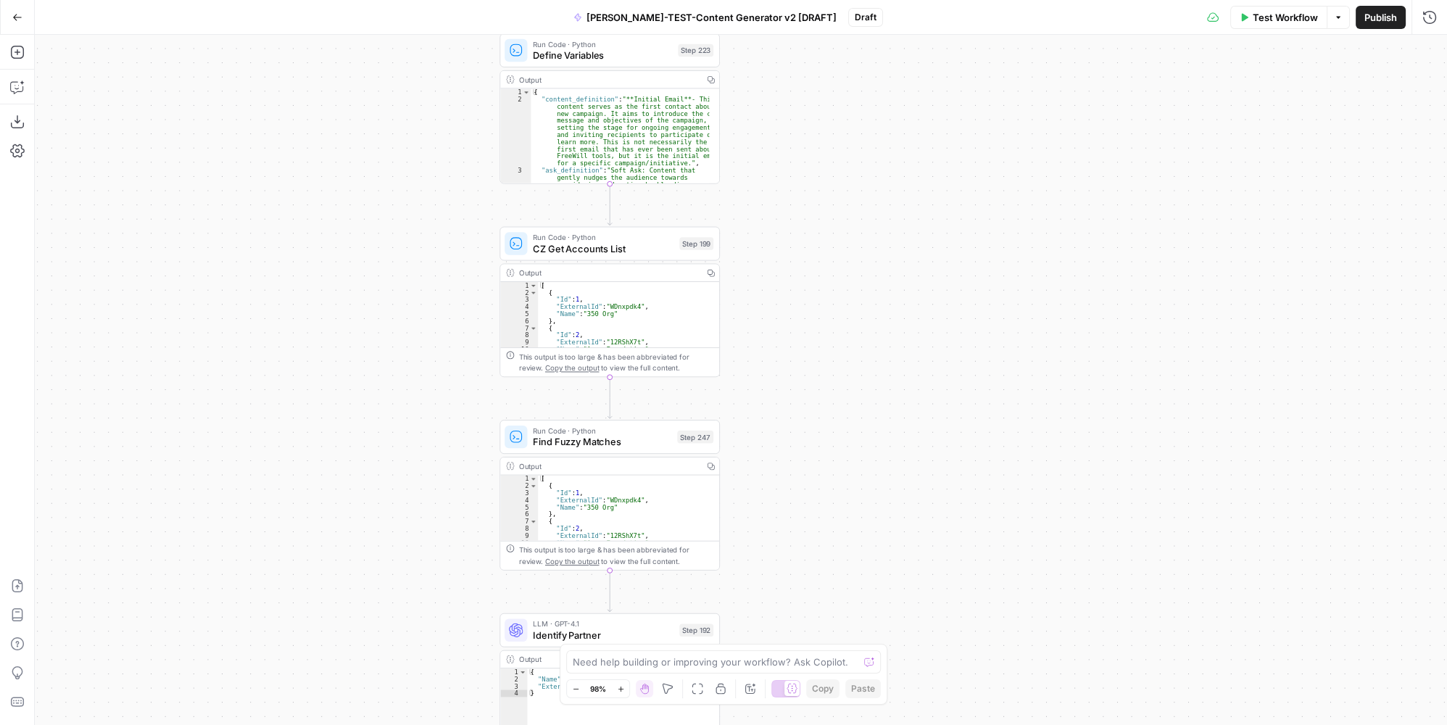
drag, startPoint x: 918, startPoint y: 243, endPoint x: 909, endPoint y: 388, distance: 145.3
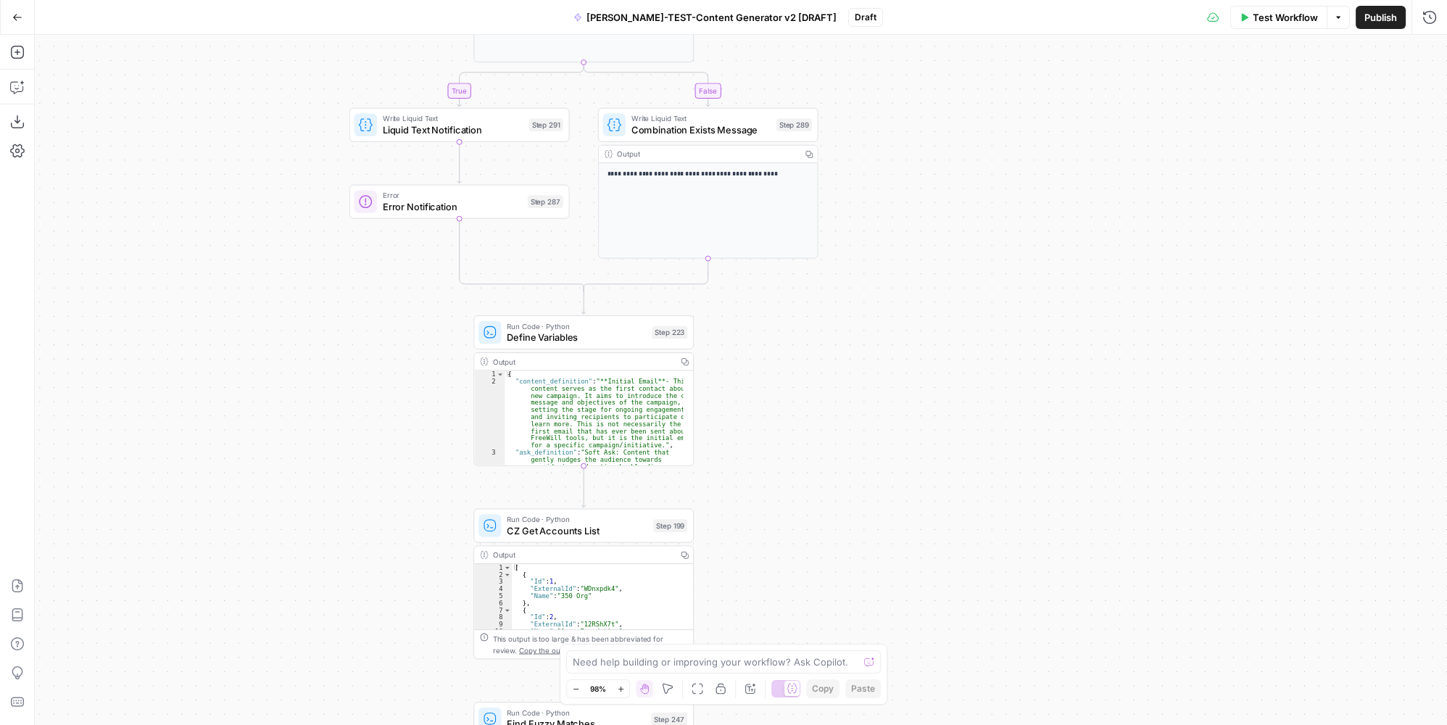
drag, startPoint x: 926, startPoint y: 207, endPoint x: 897, endPoint y: 410, distance: 205.7
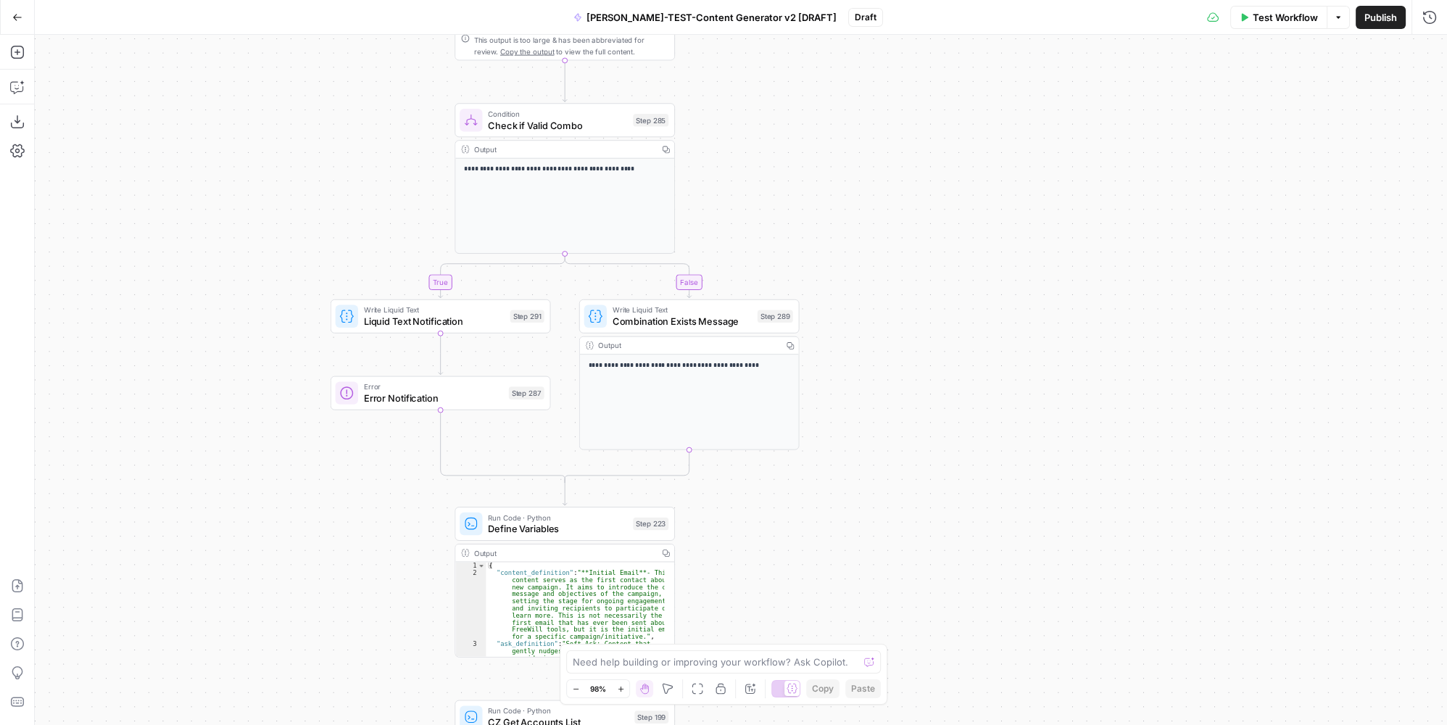
drag, startPoint x: 897, startPoint y: 328, endPoint x: 895, endPoint y: 344, distance: 16.1
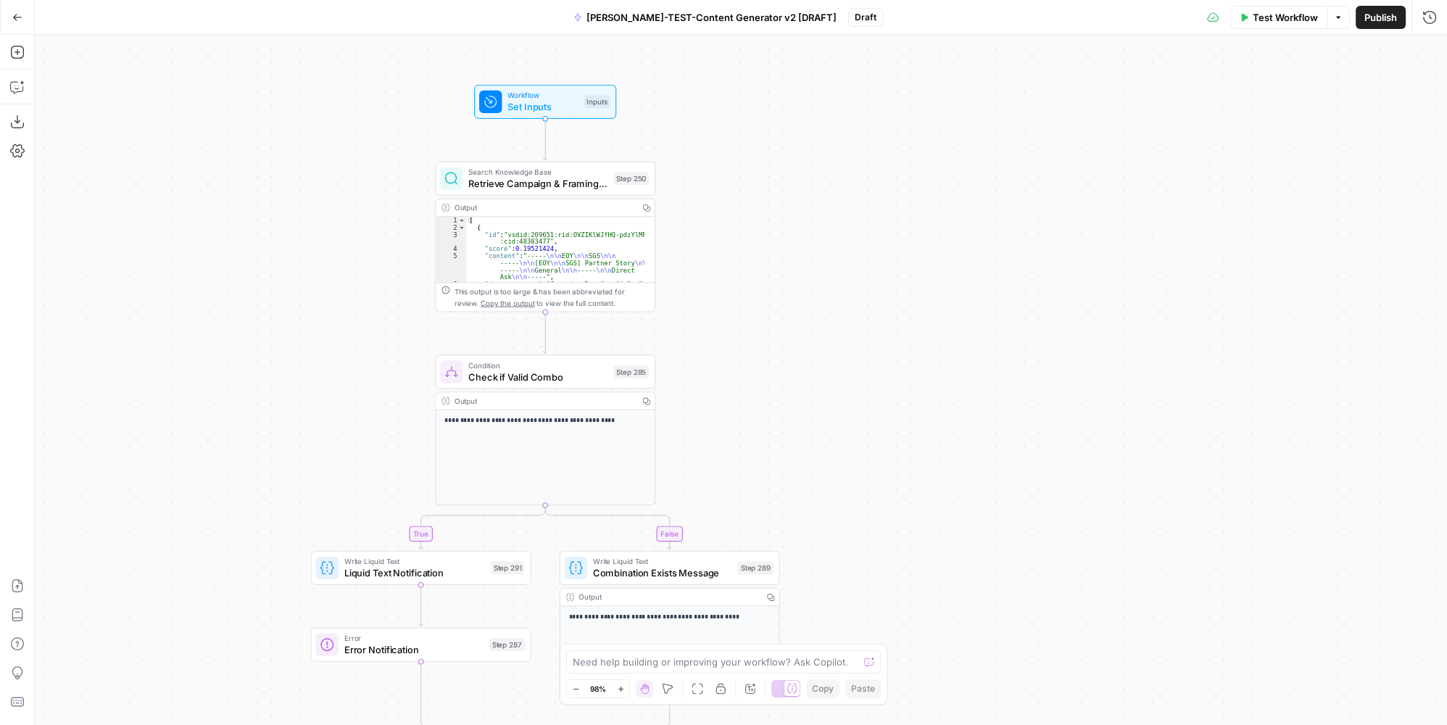
drag, startPoint x: 870, startPoint y: 284, endPoint x: 860, endPoint y: 348, distance: 64.5
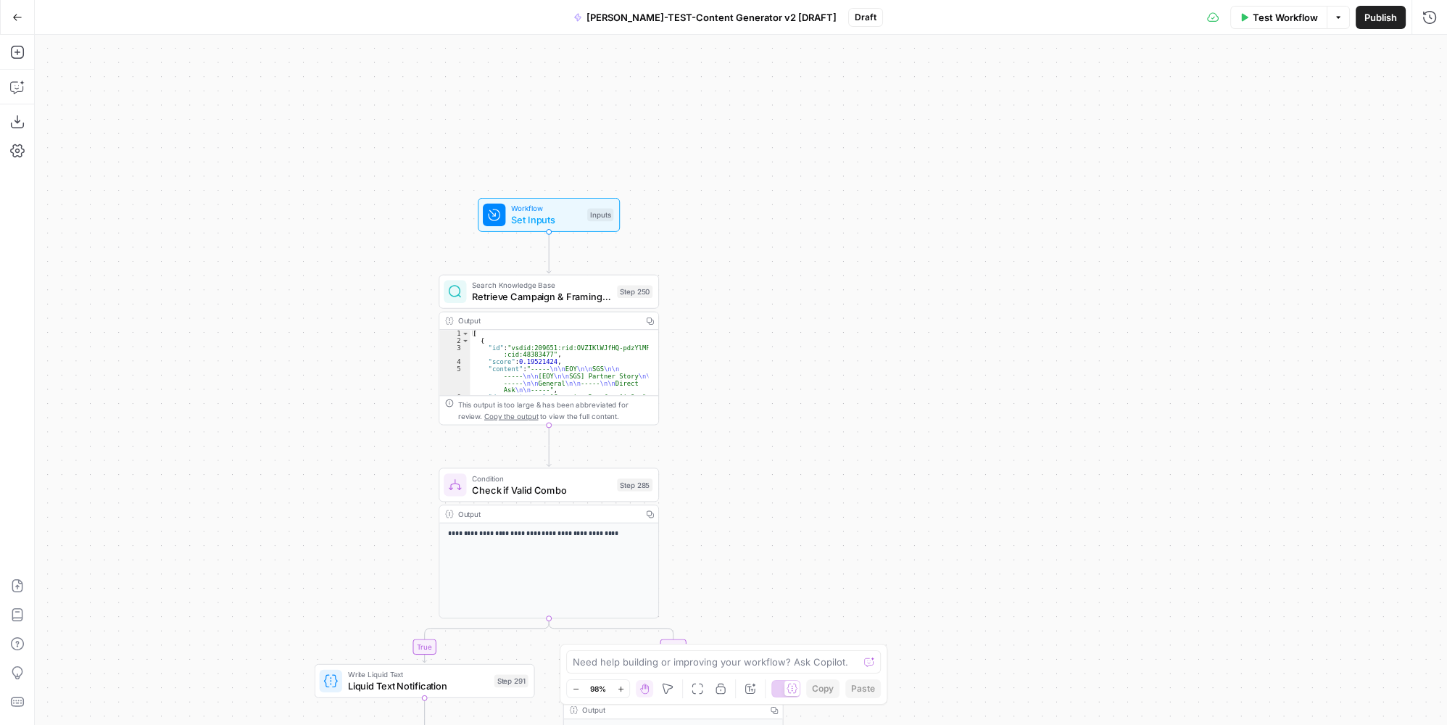
drag, startPoint x: 862, startPoint y: 314, endPoint x: 855, endPoint y: 415, distance: 101.7
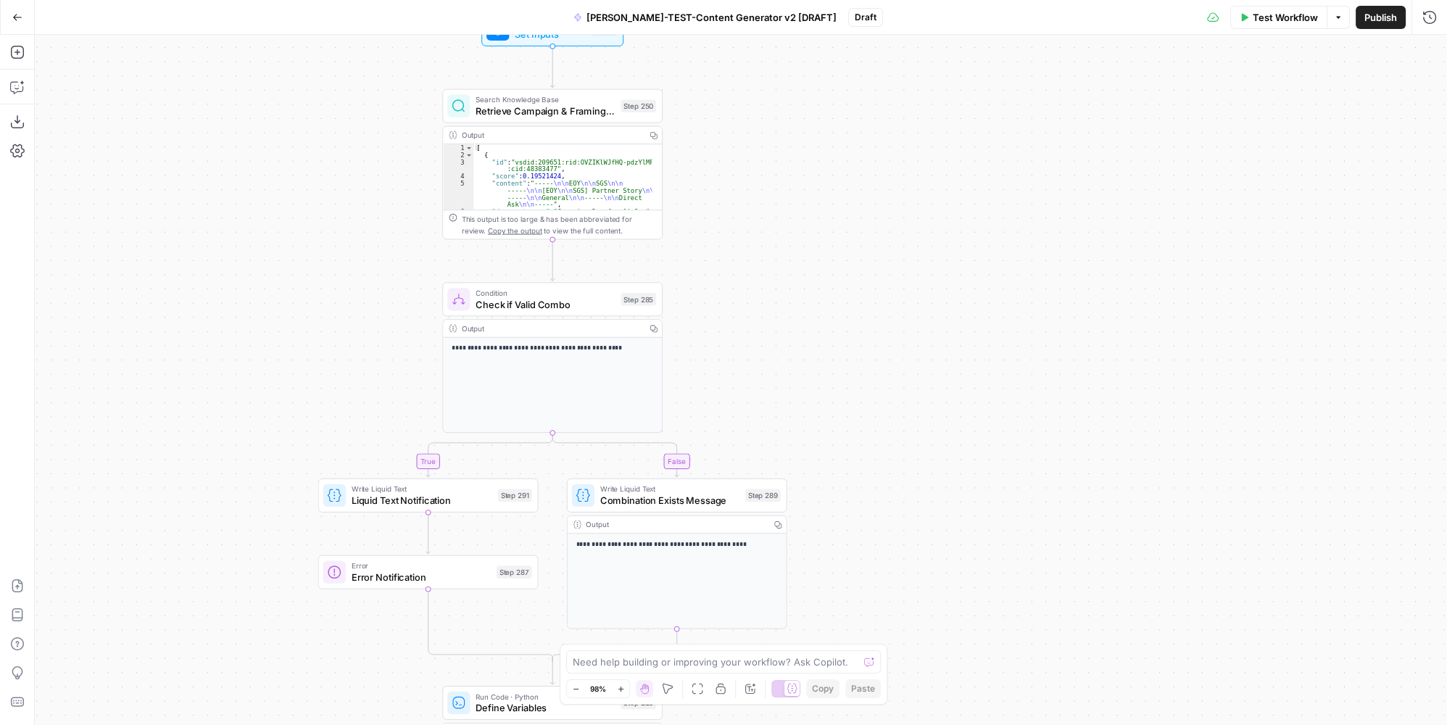
drag, startPoint x: 878, startPoint y: 568, endPoint x: 884, endPoint y: 302, distance: 266.1
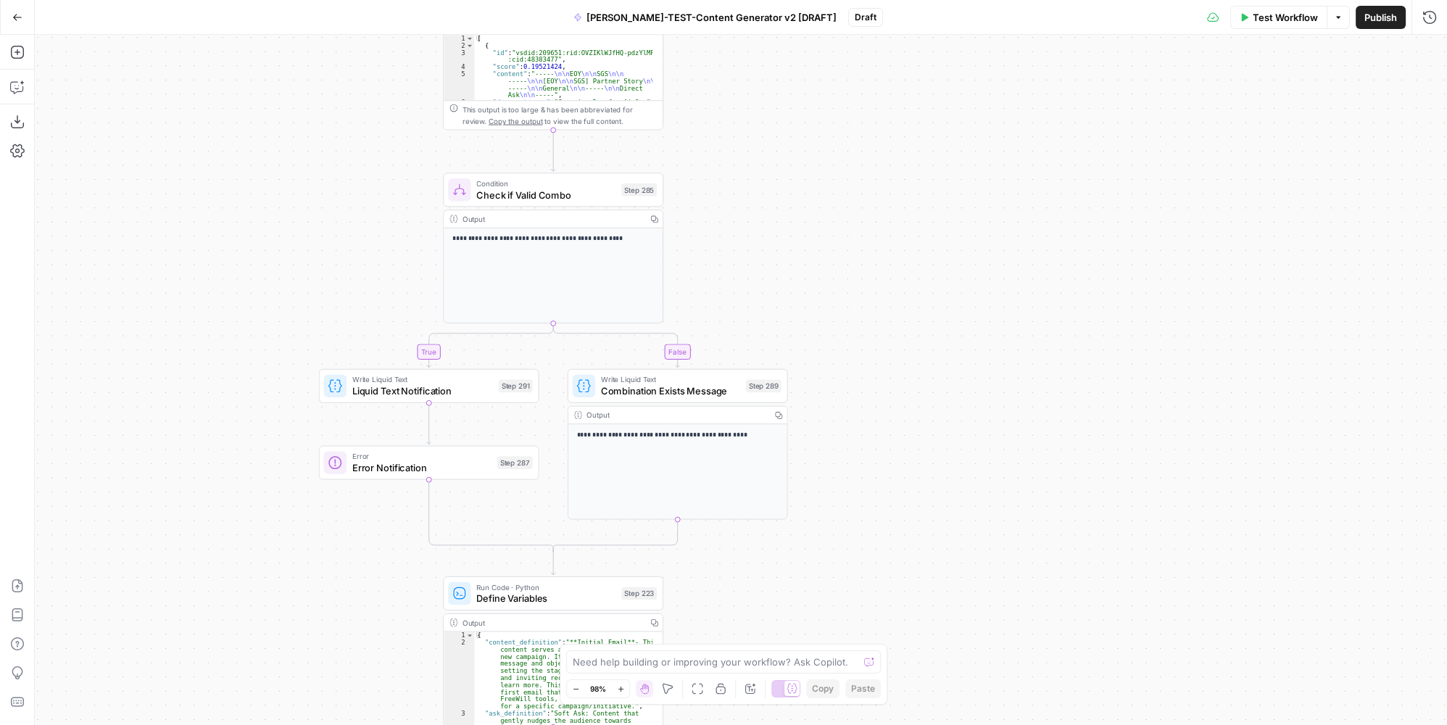
drag, startPoint x: 911, startPoint y: 436, endPoint x: 897, endPoint y: 281, distance: 155.1
